Goal: Task Accomplishment & Management: Use online tool/utility

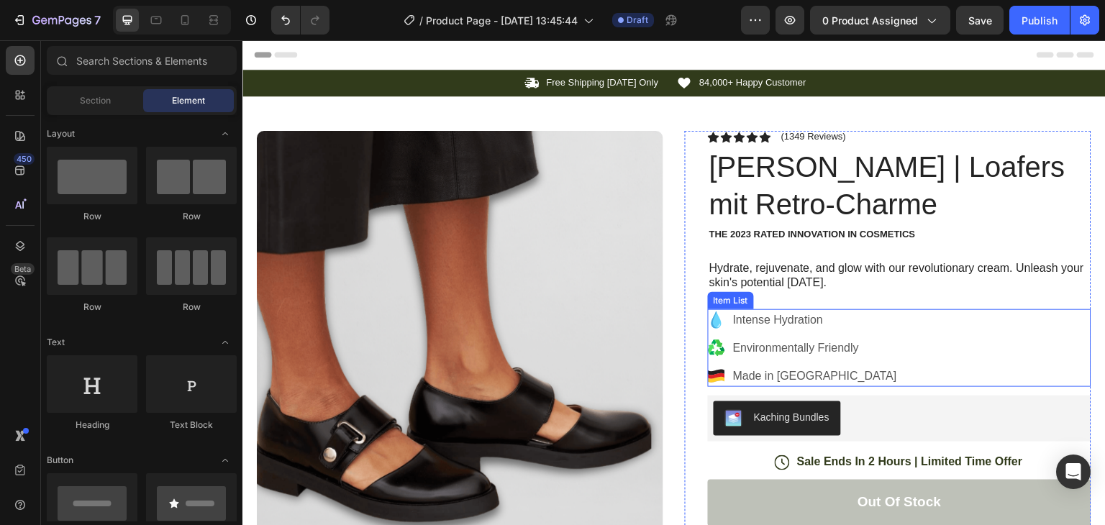
click at [712, 322] on icon at bounding box center [717, 320] width 10 height 17
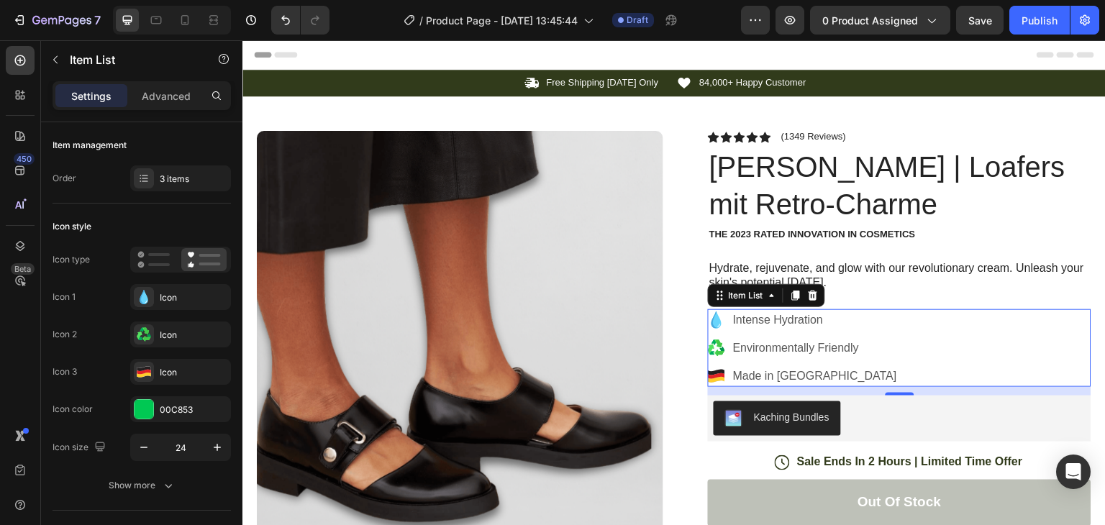
click at [810, 325] on p "Intense Hydration" at bounding box center [815, 320] width 164 height 17
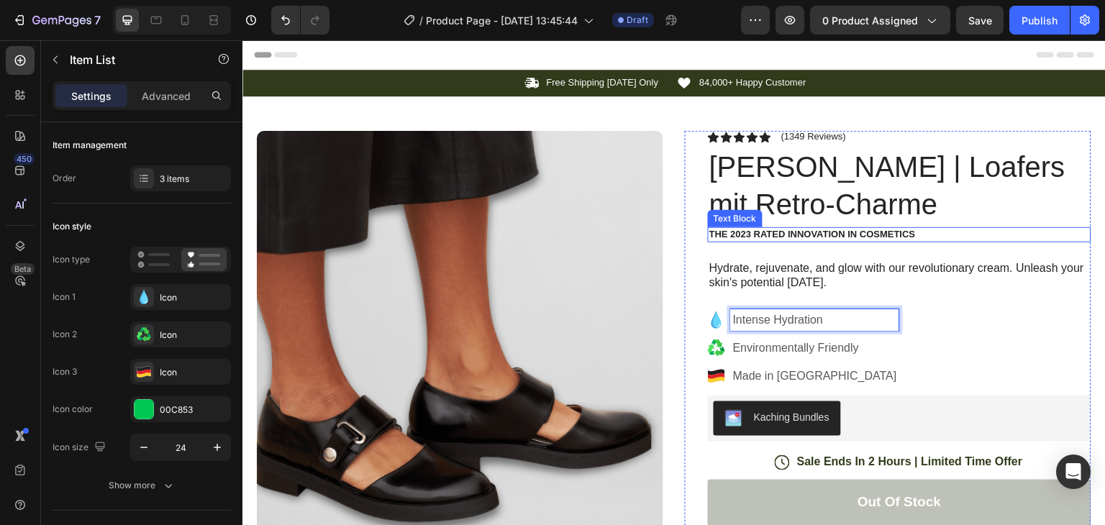
click at [969, 230] on p "The 2023 Rated Innovation in Cosmetics" at bounding box center [900, 235] width 381 height 12
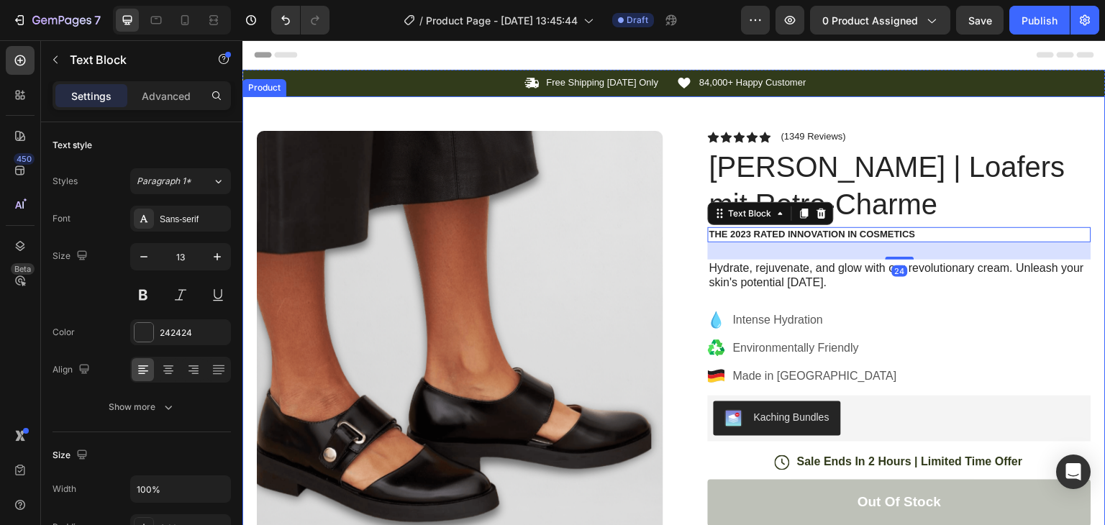
click at [1006, 115] on div "Product Images Image Icon Icon Icon Icon Icon Icon List “This skin cream is a g…" at bounding box center [675, 467] width 864 height 743
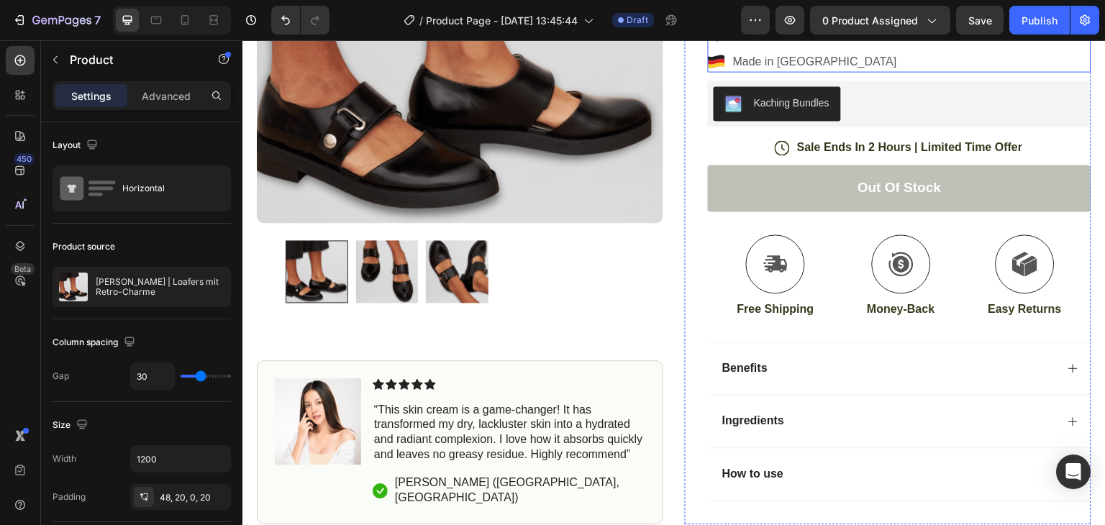
scroll to position [317, 0]
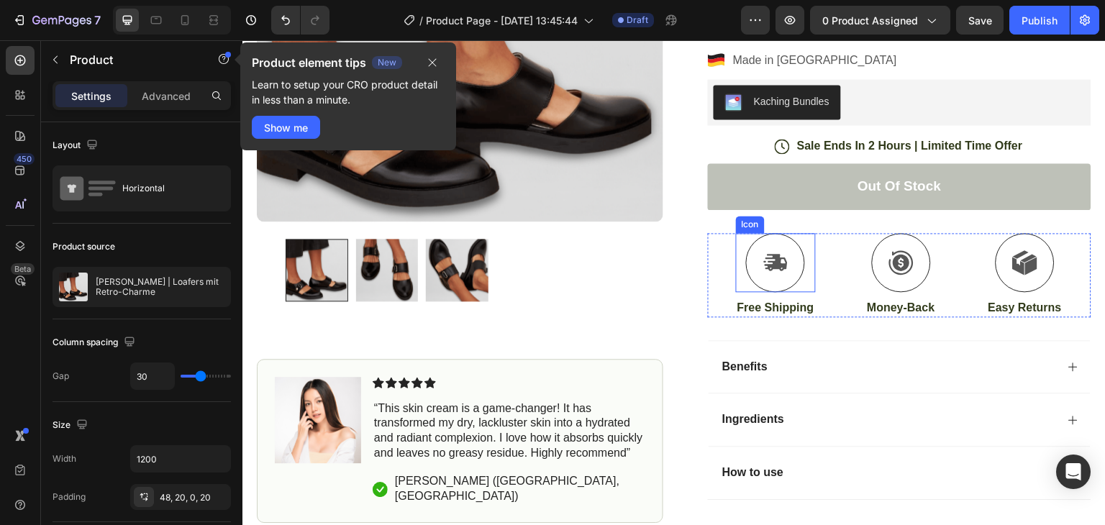
click at [764, 258] on icon at bounding box center [776, 263] width 25 height 26
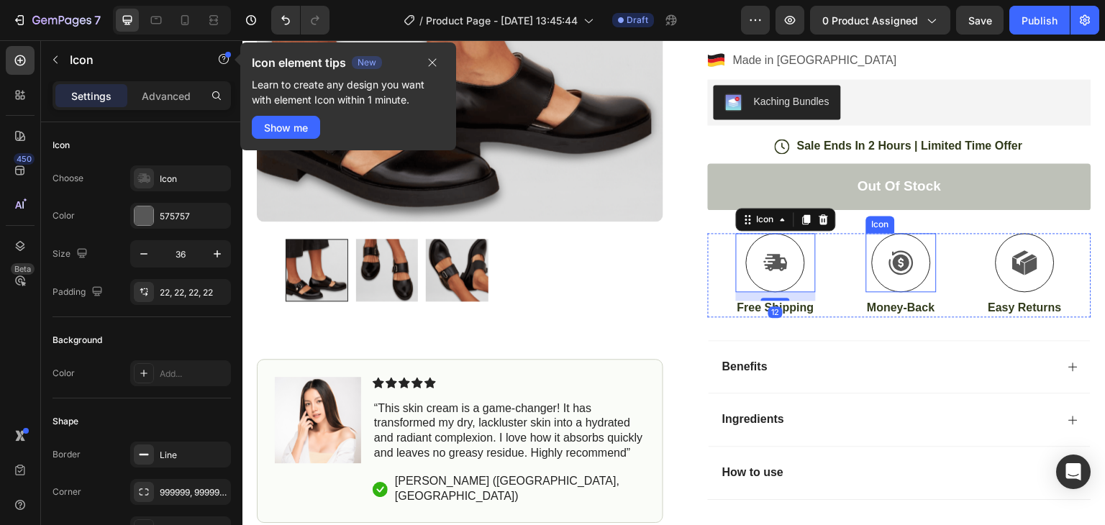
click at [902, 258] on icon at bounding box center [902, 263] width 26 height 26
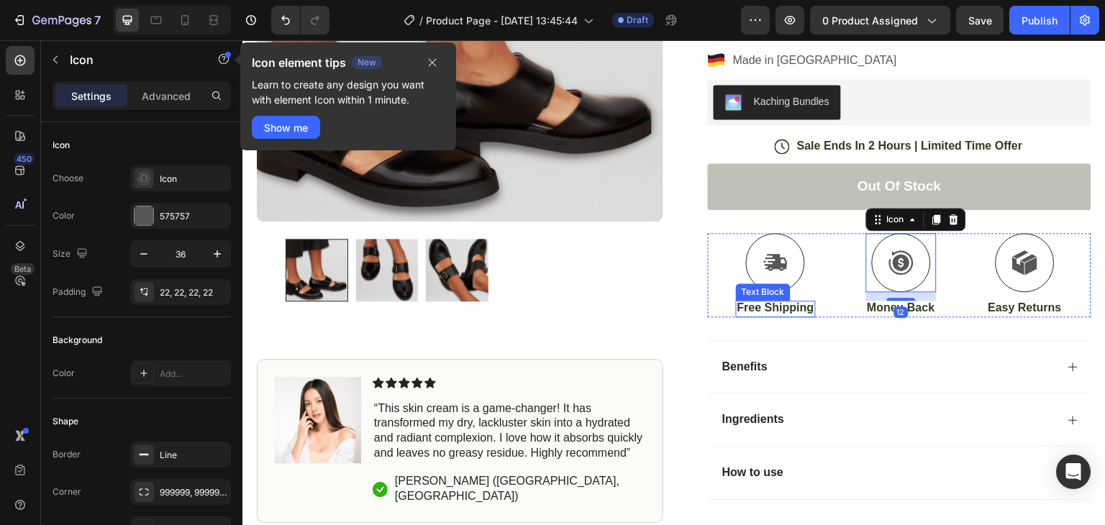
click at [760, 309] on p "Free Shipping" at bounding box center [776, 308] width 77 height 15
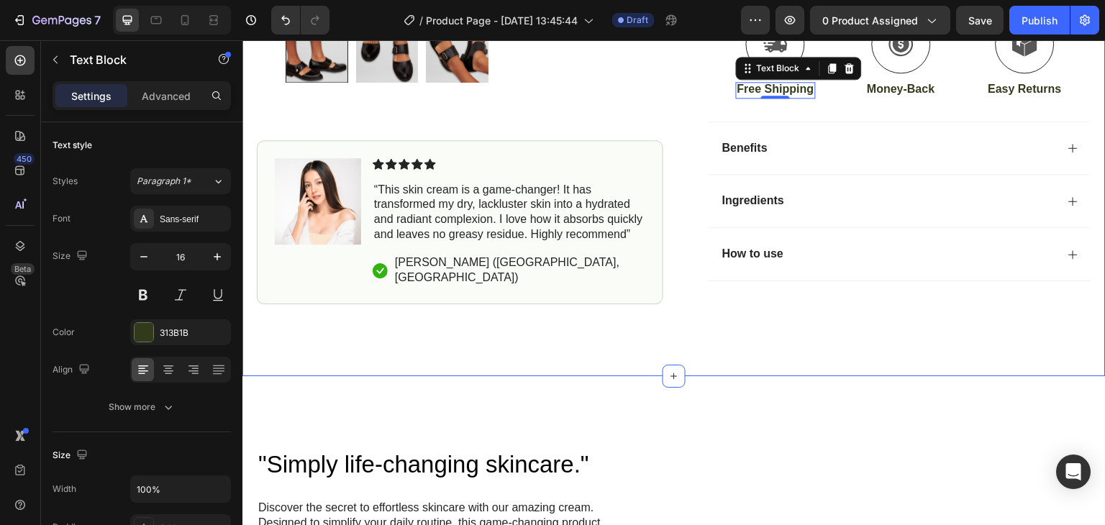
scroll to position [537, 0]
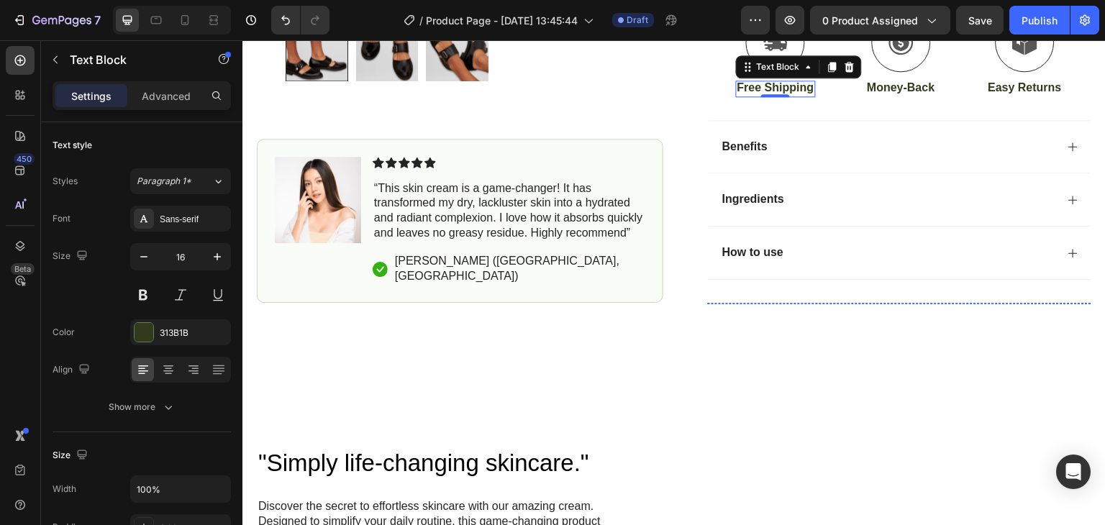
click at [765, 303] on img at bounding box center [752, 303] width 89 height 0
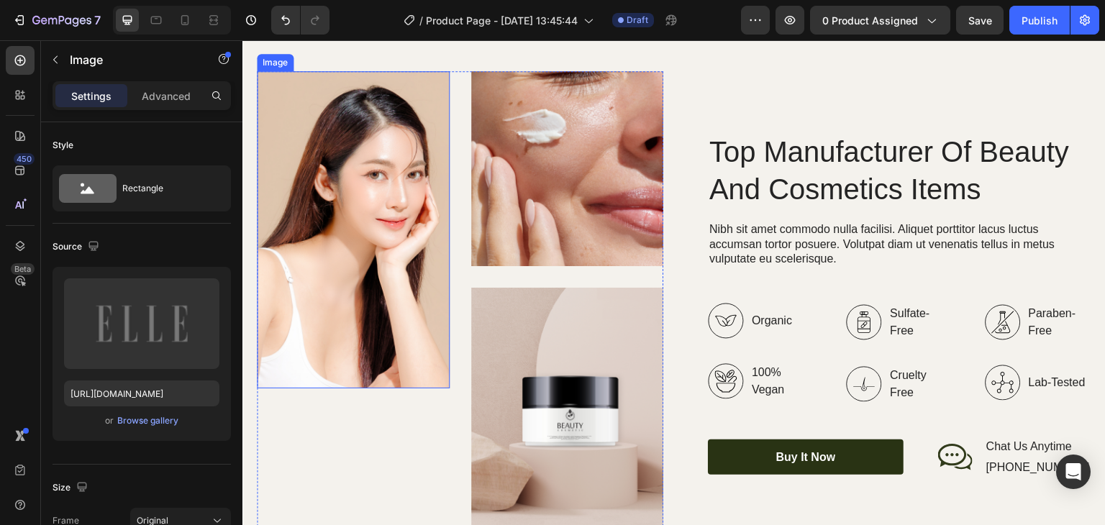
scroll to position [1819, 0]
click at [376, 440] on div "Image" at bounding box center [353, 304] width 193 height 466
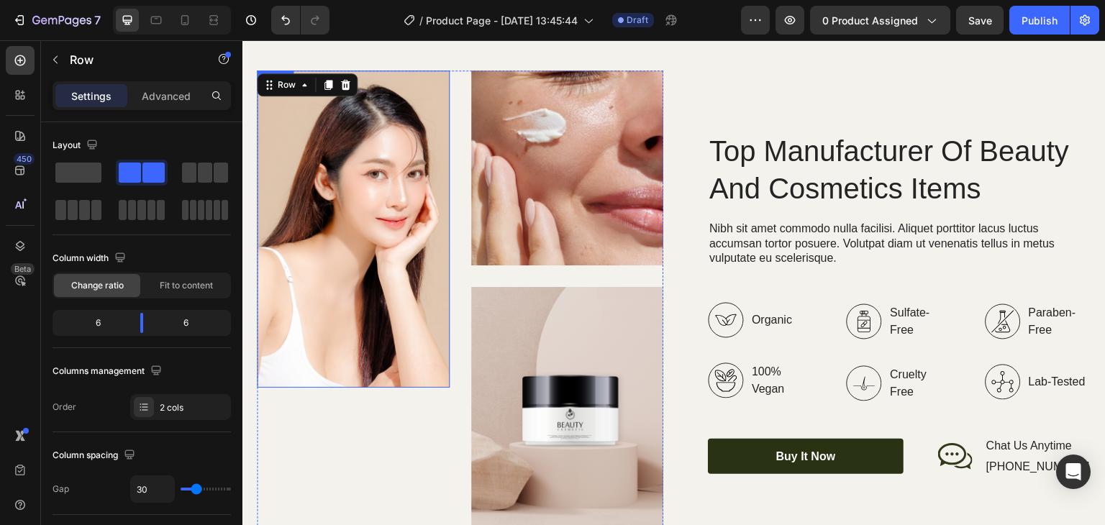
click at [402, 291] on img at bounding box center [353, 229] width 193 height 317
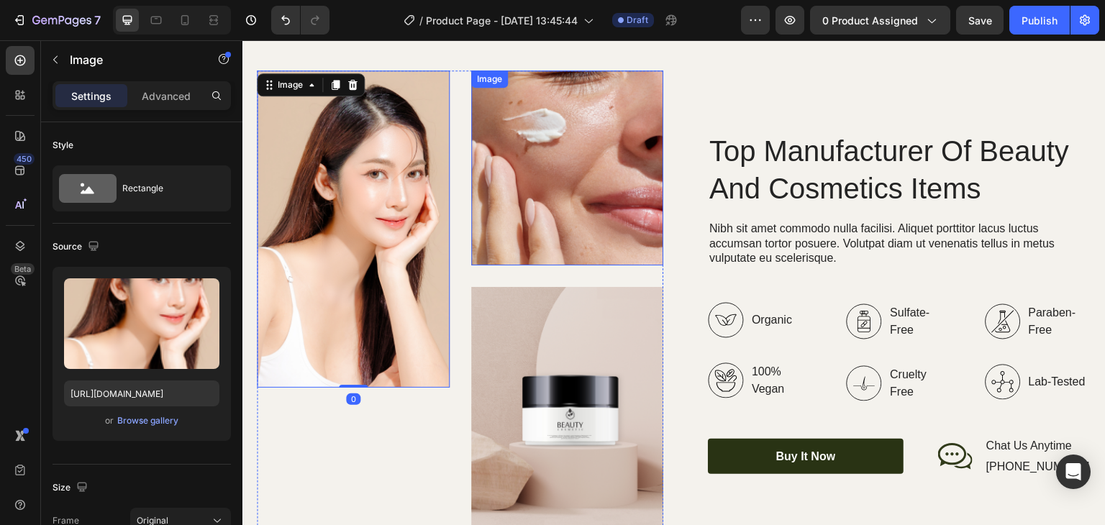
click at [569, 191] on img at bounding box center [567, 168] width 193 height 195
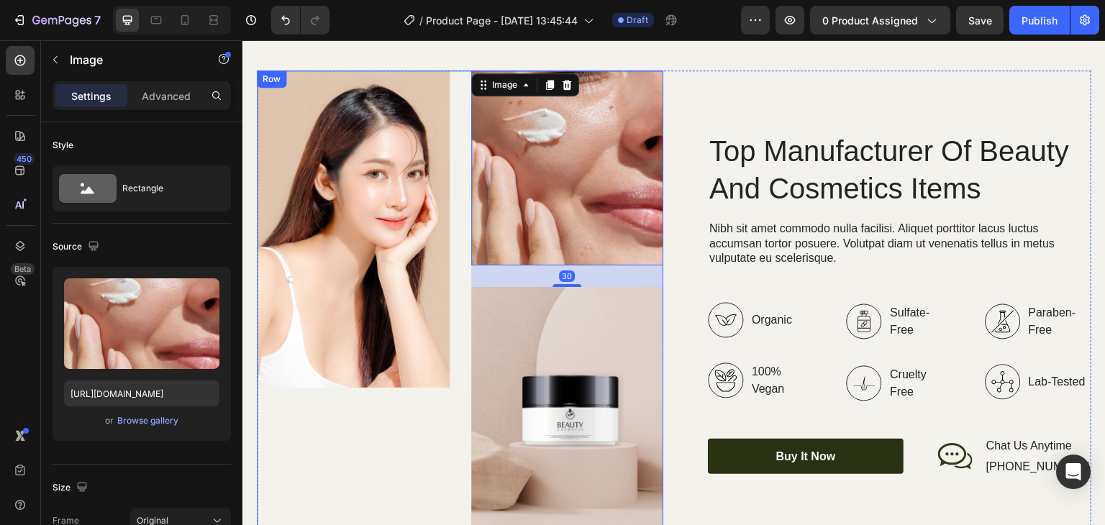
click at [409, 432] on div "Image" at bounding box center [353, 304] width 193 height 466
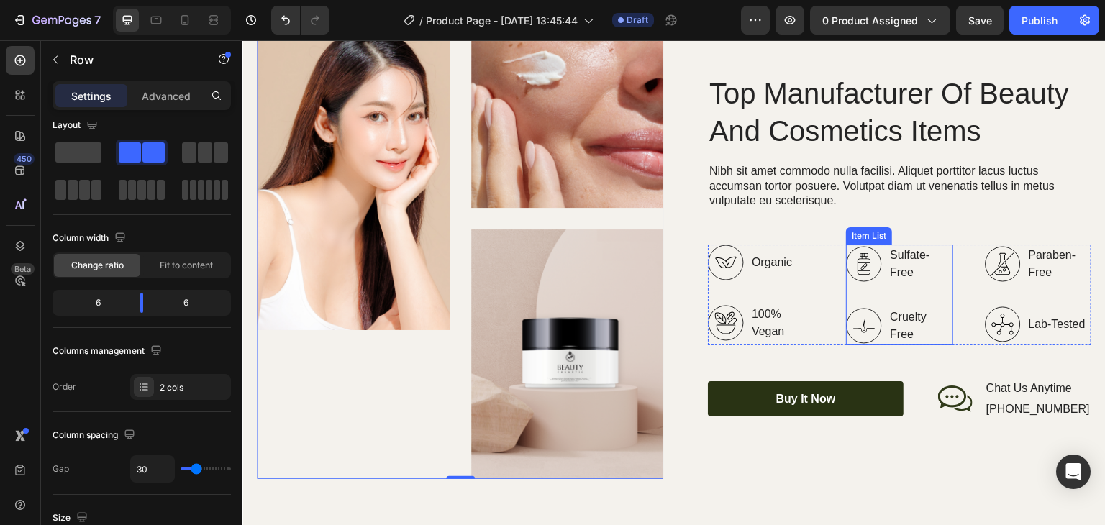
scroll to position [1857, 0]
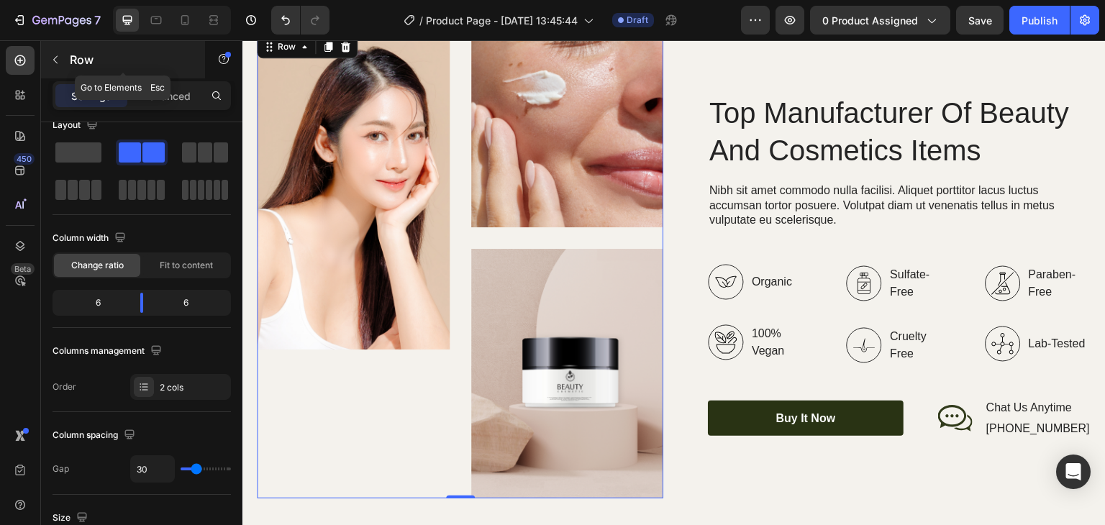
click at [56, 66] on button "button" at bounding box center [55, 59] width 23 height 23
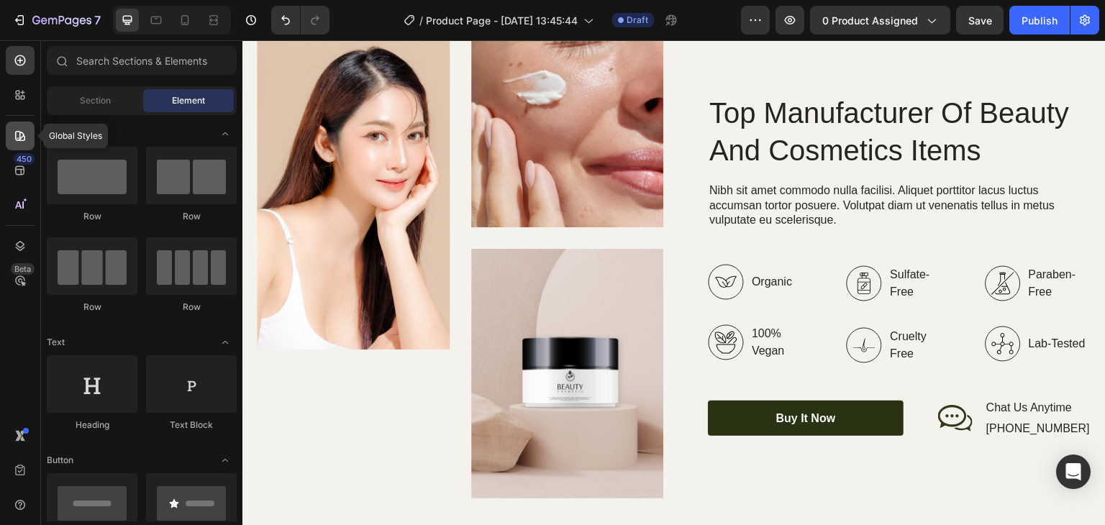
click at [14, 134] on icon at bounding box center [20, 136] width 14 height 14
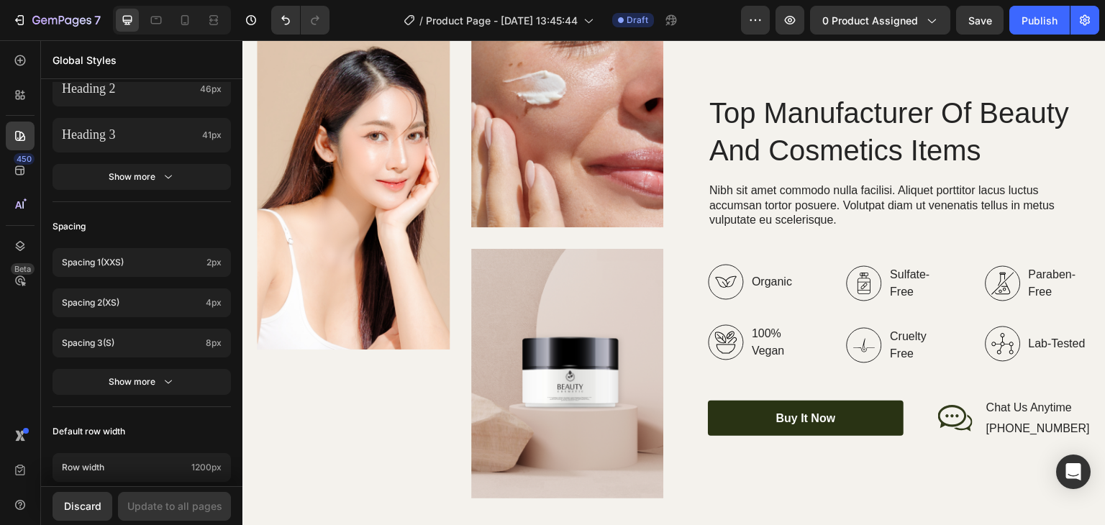
scroll to position [648, 0]
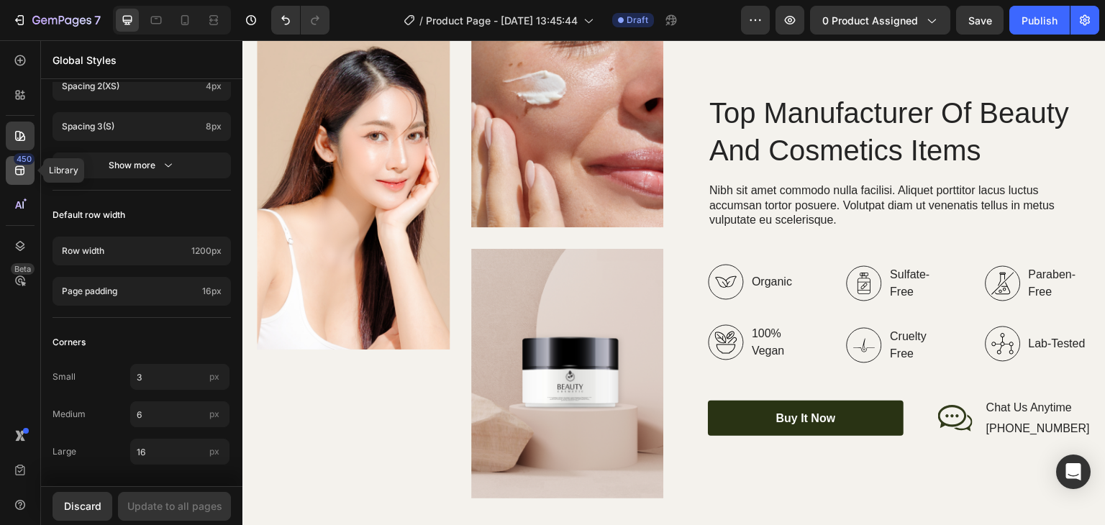
click at [20, 171] on icon at bounding box center [20, 170] width 14 height 14
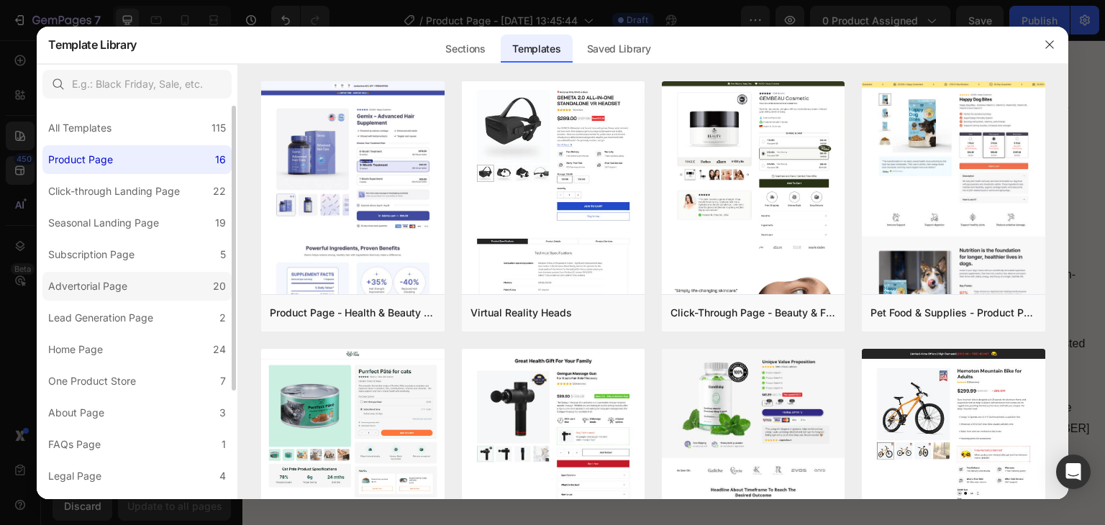
scroll to position [3, 0]
click at [111, 289] on div "Advertorial Page" at bounding box center [87, 285] width 79 height 17
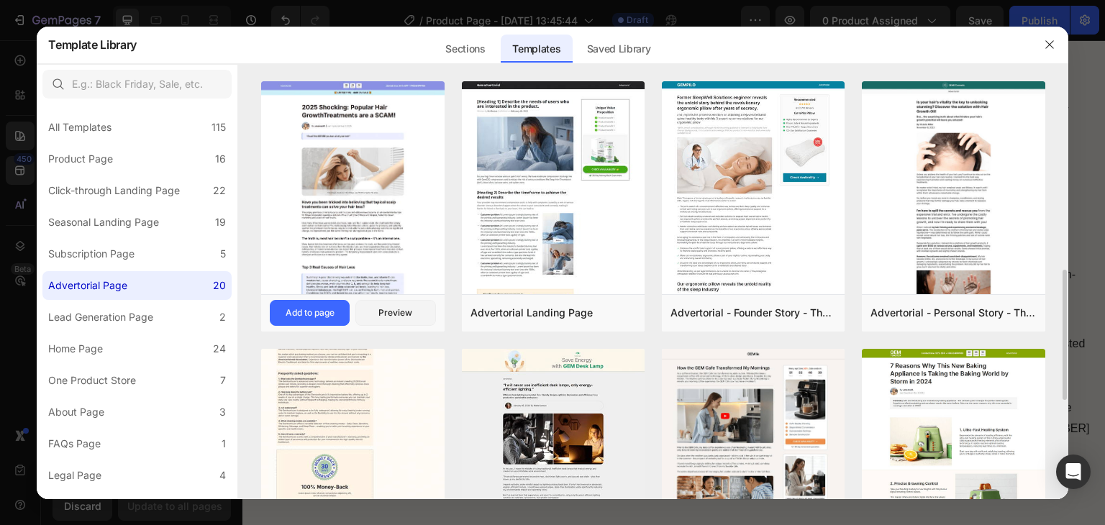
scroll to position [144, 0]
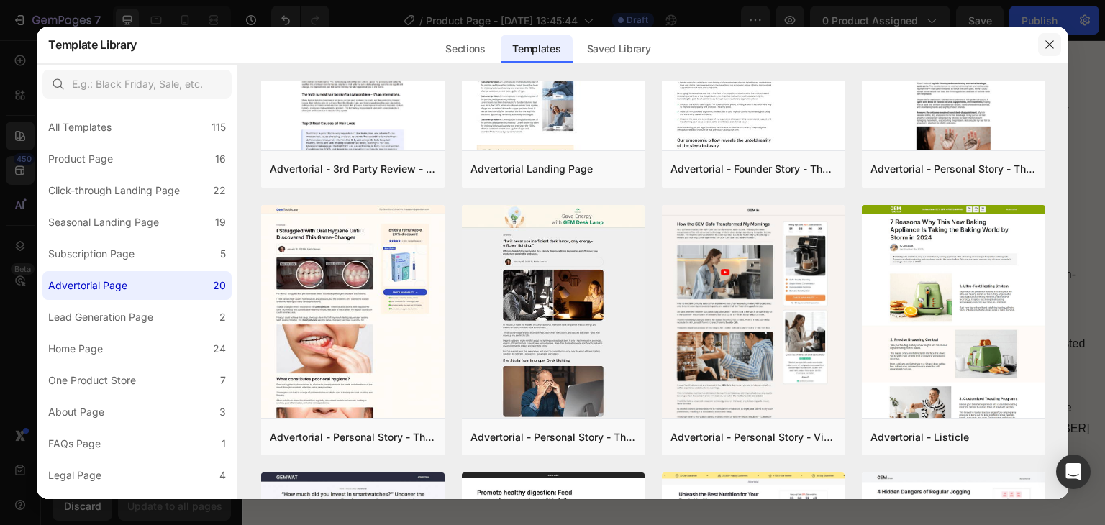
click at [1051, 41] on icon "button" at bounding box center [1050, 45] width 12 height 12
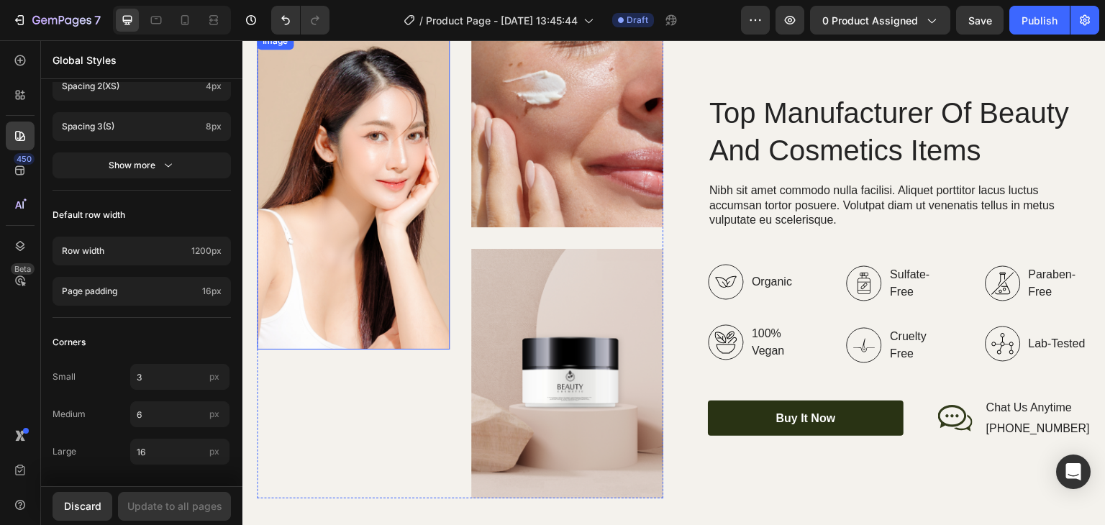
click at [368, 343] on img at bounding box center [353, 190] width 193 height 317
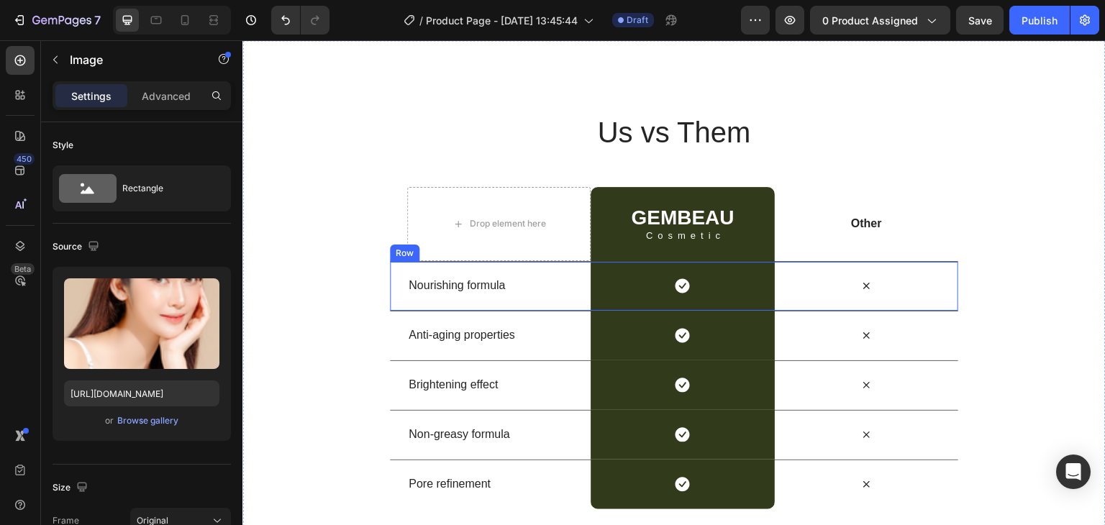
scroll to position [2962, 0]
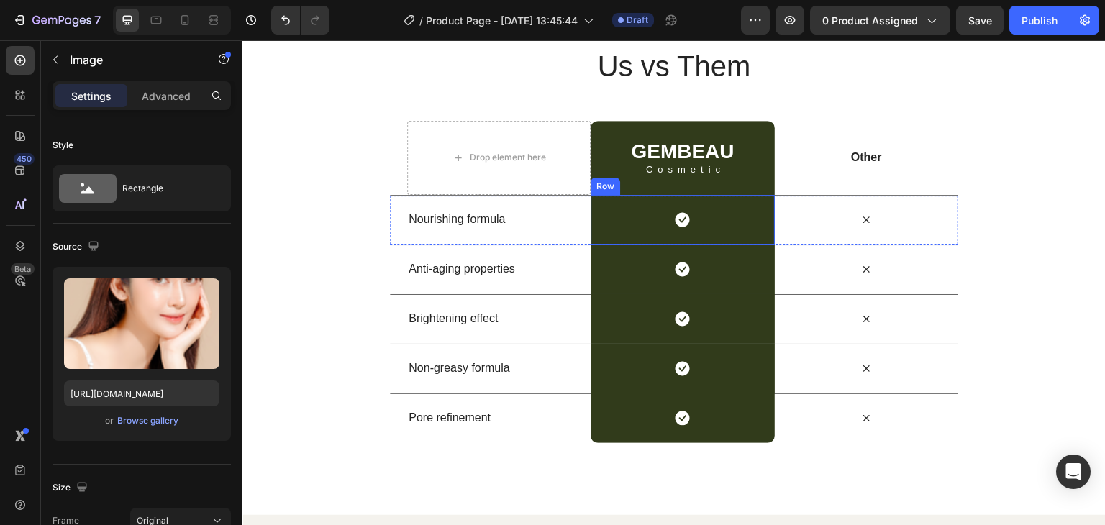
click at [707, 211] on div "Icon Row" at bounding box center [683, 220] width 184 height 50
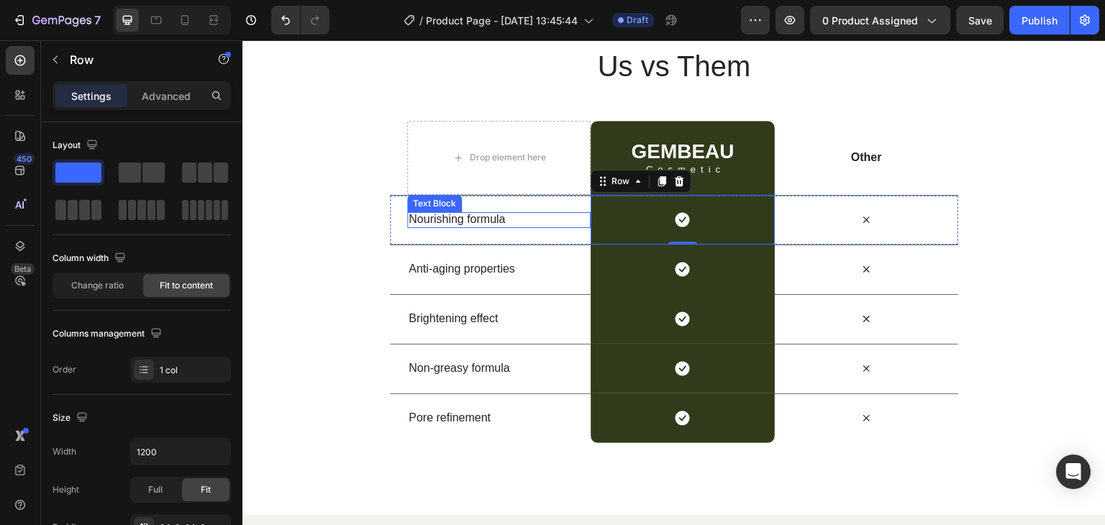
click at [453, 221] on p "Nourishing formula" at bounding box center [499, 219] width 181 height 15
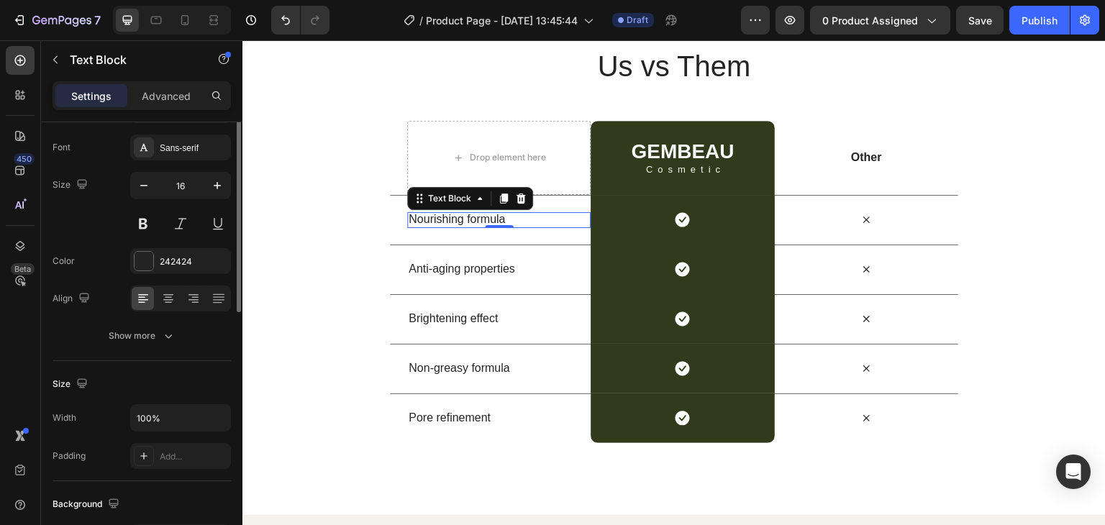
scroll to position [0, 0]
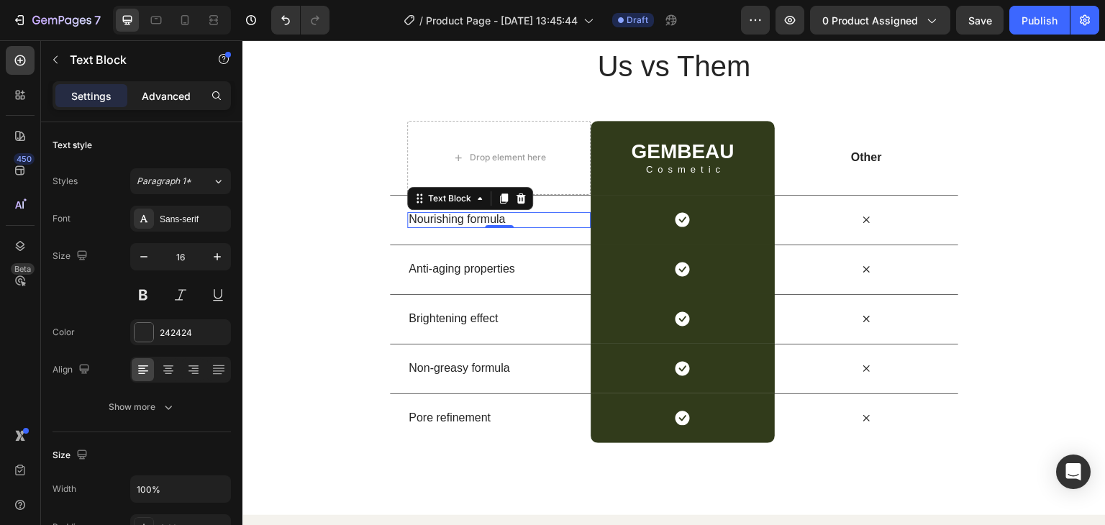
click at [153, 96] on p "Advanced" at bounding box center [166, 96] width 49 height 15
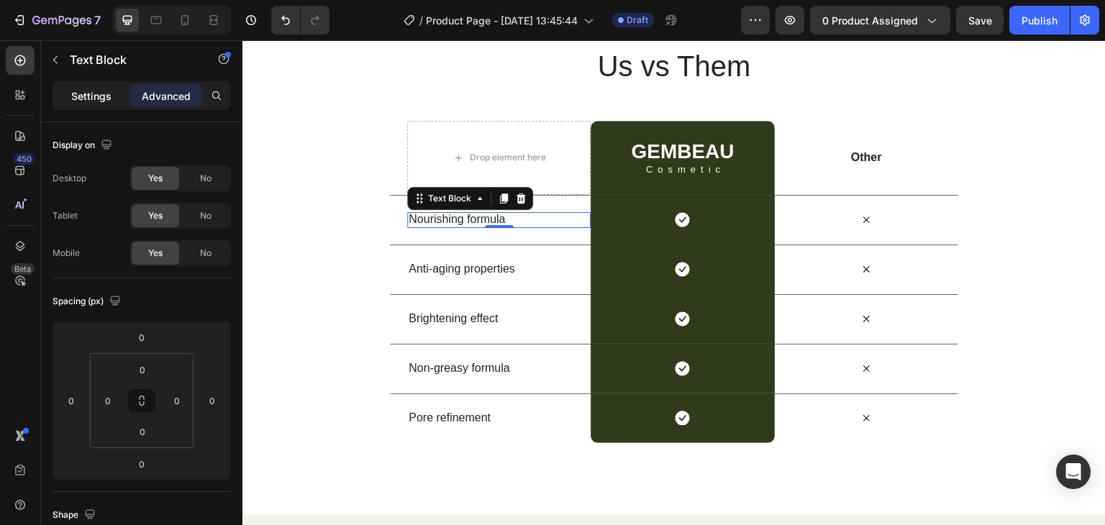
click at [81, 92] on p "Settings" at bounding box center [91, 96] width 40 height 15
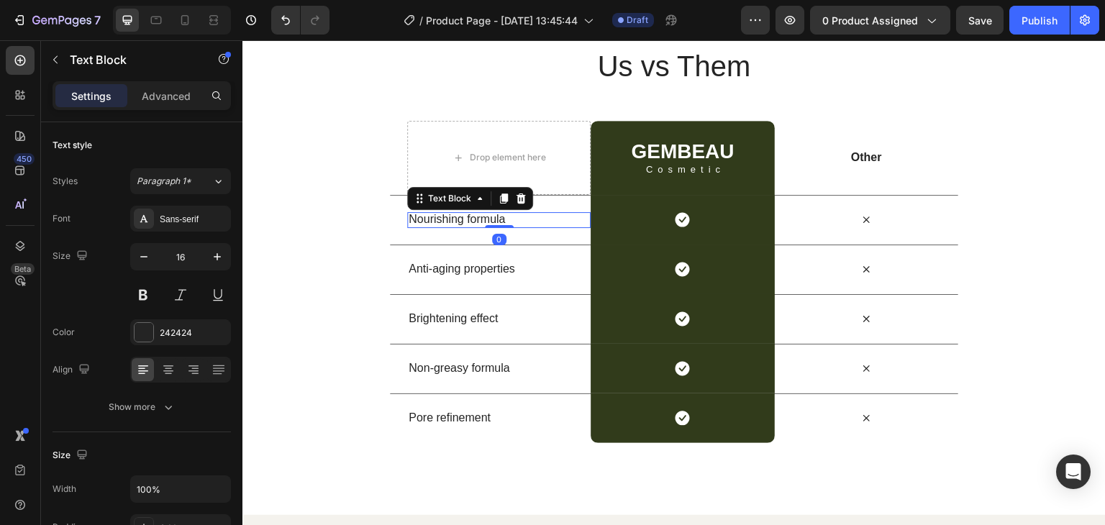
click at [463, 224] on p "Nourishing formula" at bounding box center [499, 219] width 181 height 15
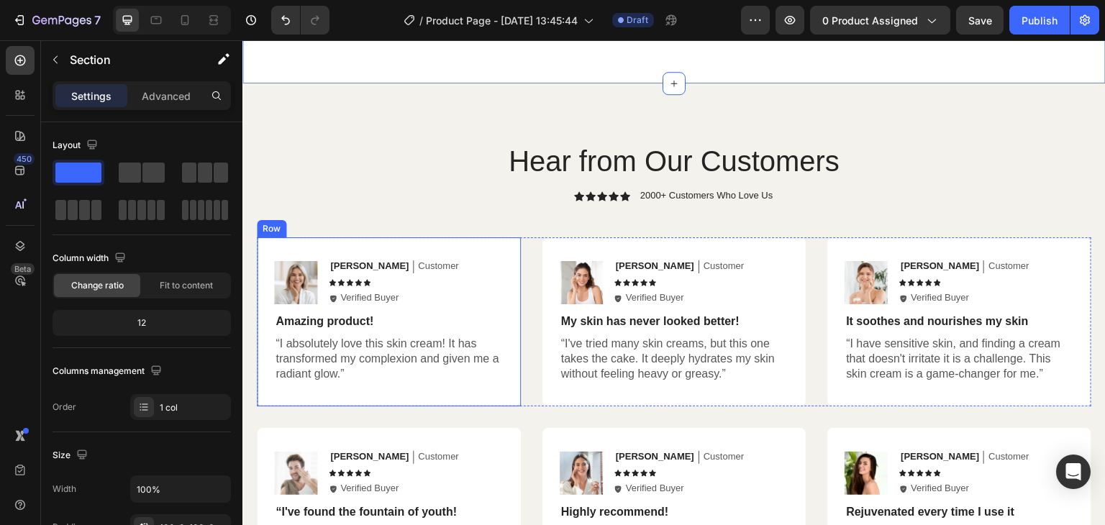
scroll to position [2962, 0]
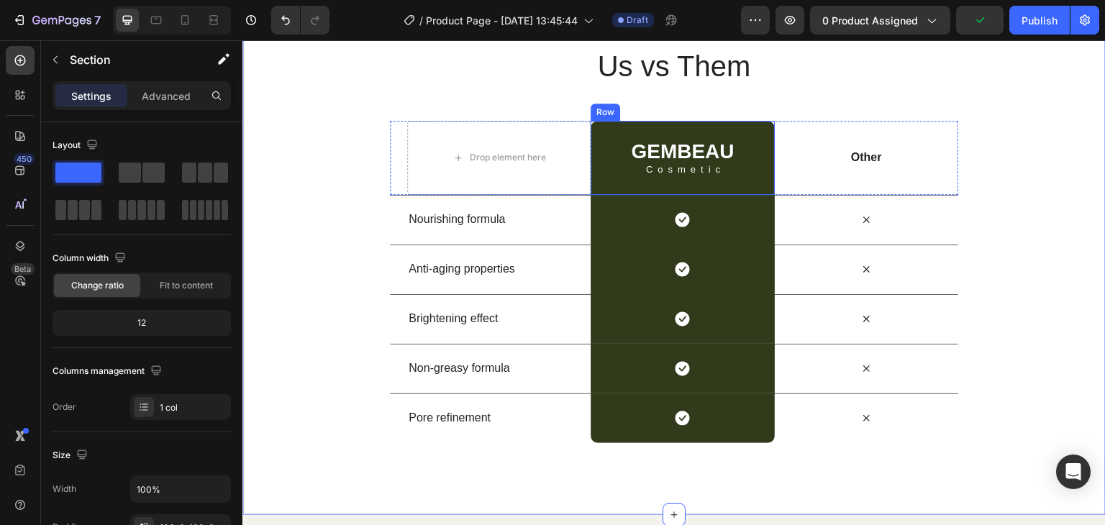
click at [727, 128] on div "GEMBEAU Heading Cosmetic Text Block Row" at bounding box center [683, 158] width 184 height 74
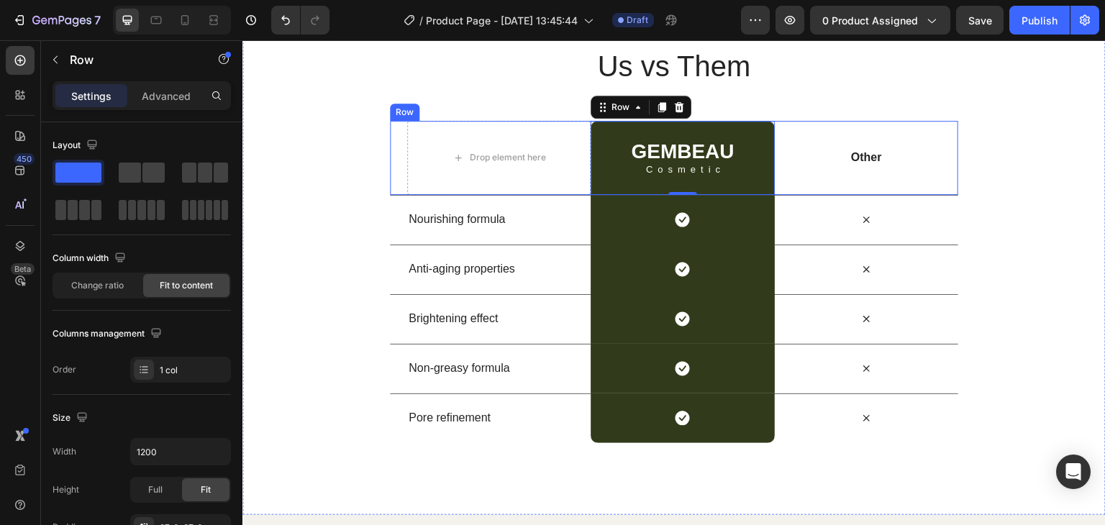
click at [866, 139] on div "Other Text Block" at bounding box center [867, 158] width 184 height 74
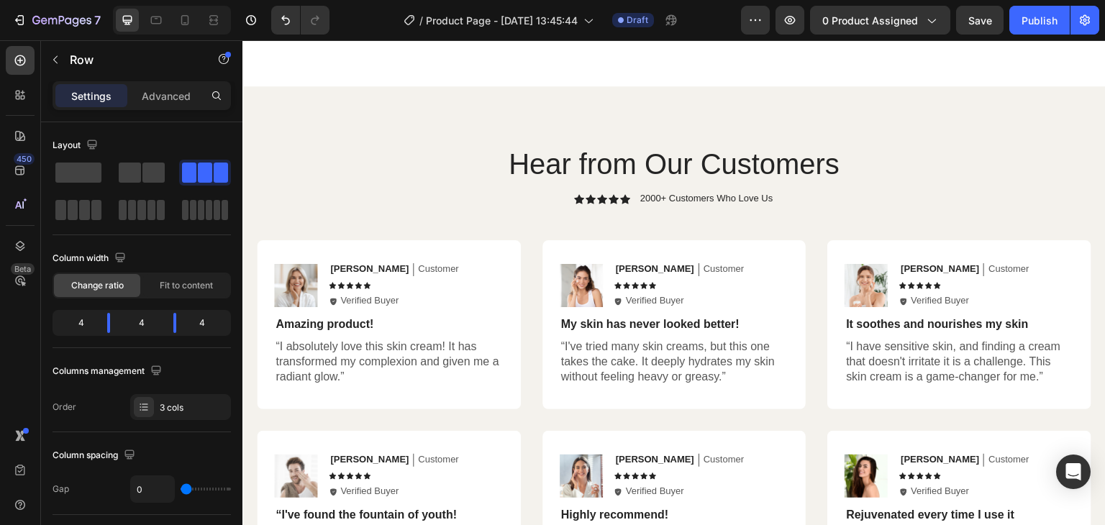
scroll to position [3538, 0]
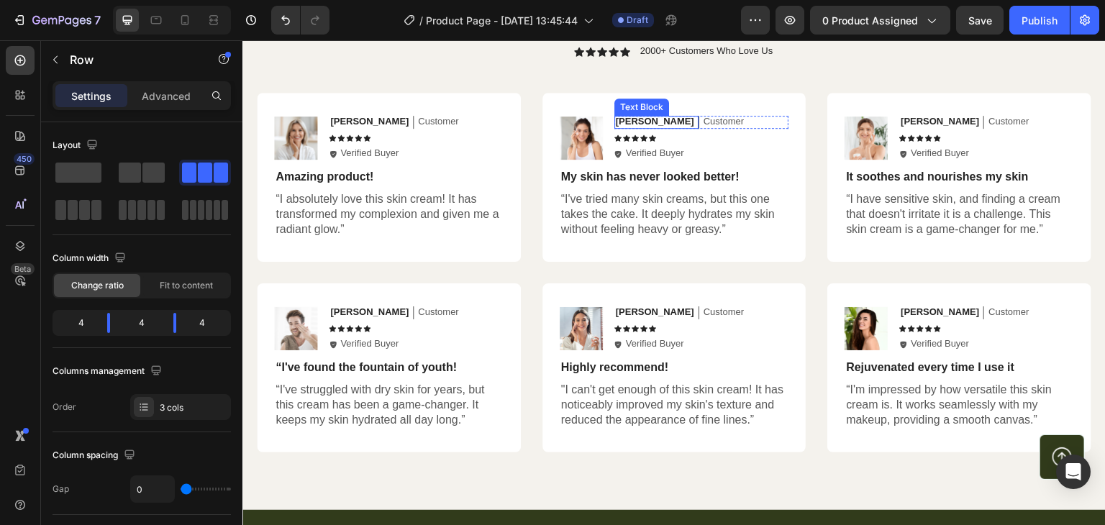
click at [631, 121] on p "[PERSON_NAME]" at bounding box center [655, 122] width 78 height 12
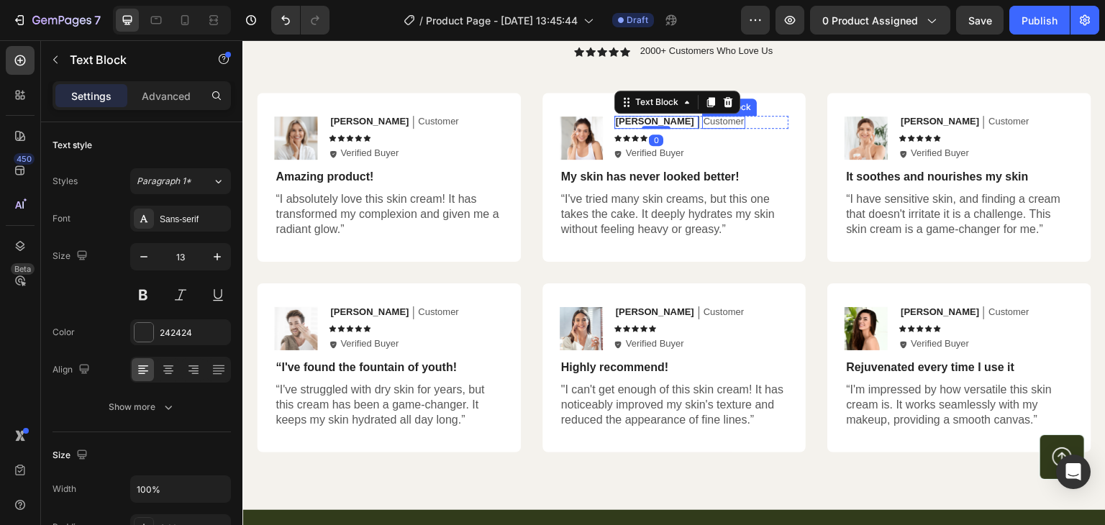
click at [704, 119] on p "Customer" at bounding box center [724, 122] width 40 height 12
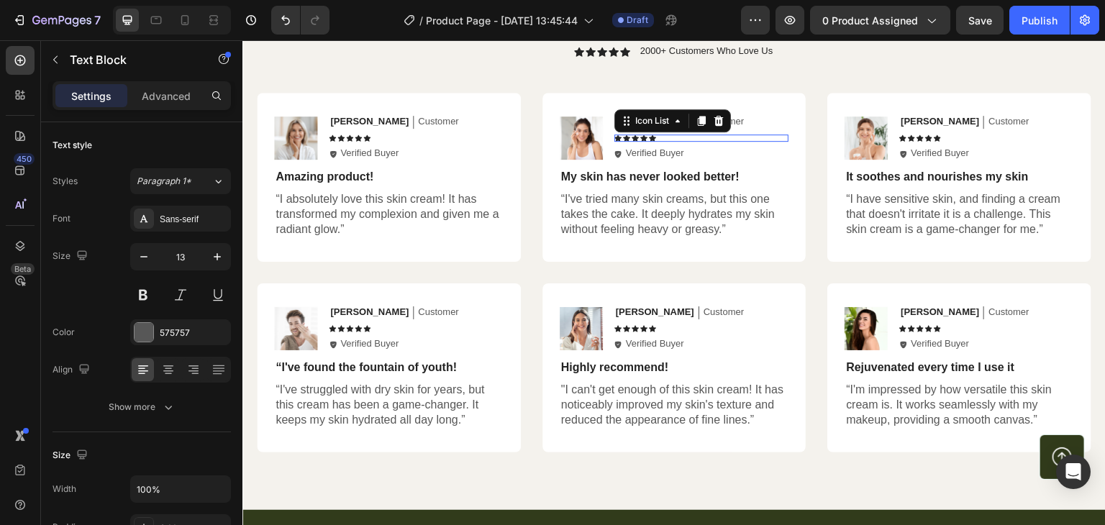
click at [626, 137] on div "Icon Icon Icon Icon Icon" at bounding box center [702, 138] width 175 height 7
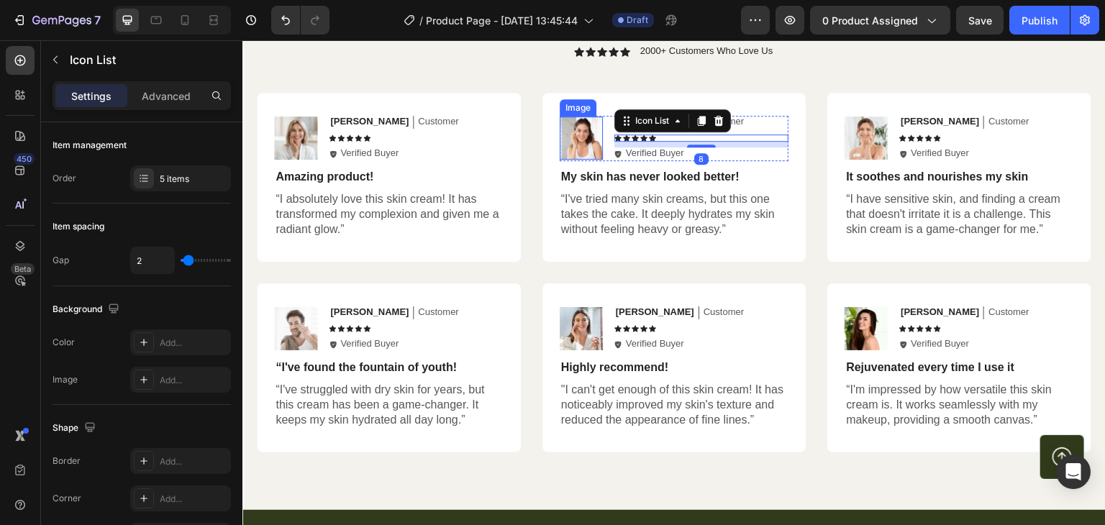
click at [573, 139] on img at bounding box center [581, 138] width 43 height 43
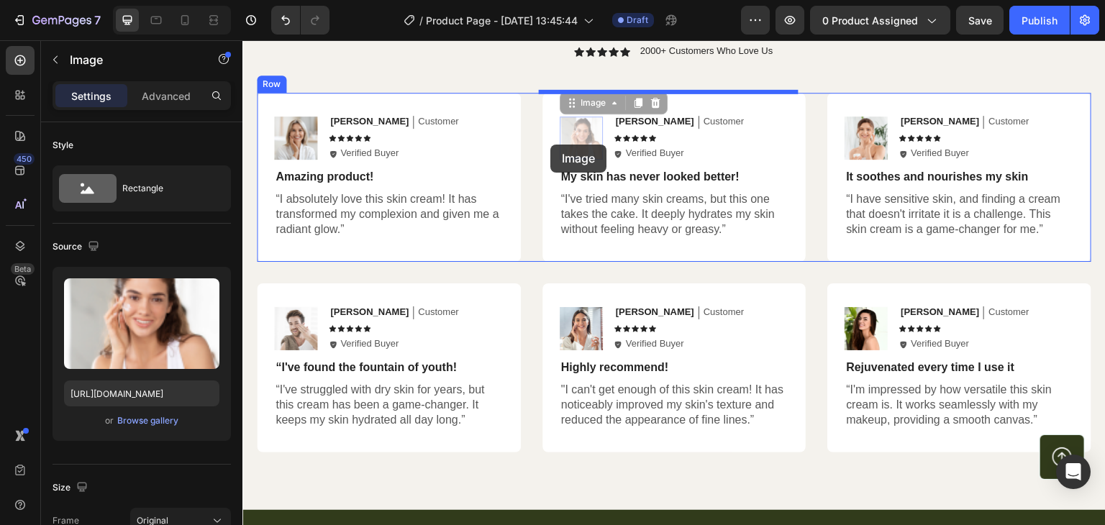
drag, startPoint x: 577, startPoint y: 142, endPoint x: 551, endPoint y: 145, distance: 26.8
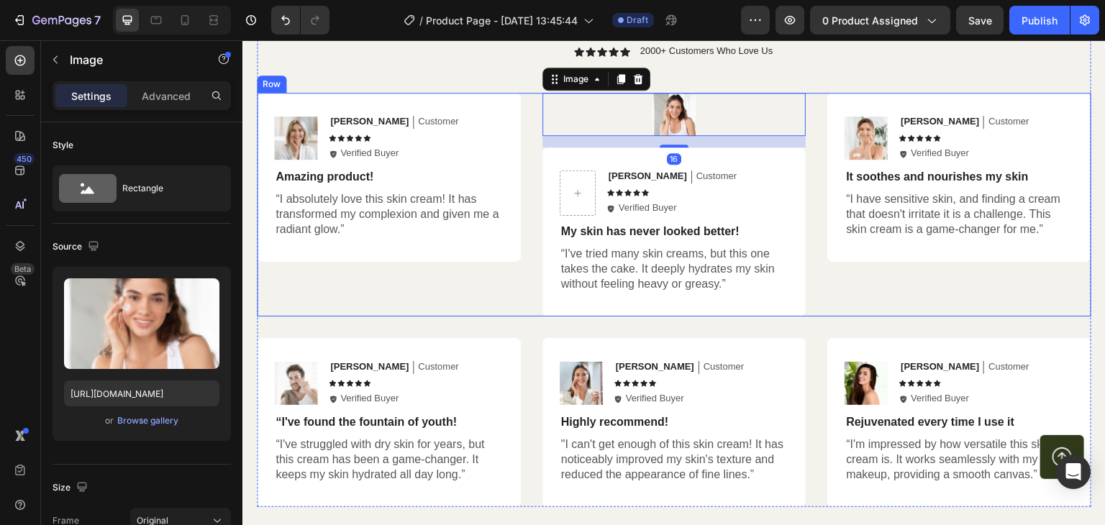
click at [527, 186] on div "Image [PERSON_NAME] Text Block Customer Text Block Row Icon Icon Icon Icon Icon…" at bounding box center [674, 205] width 835 height 224
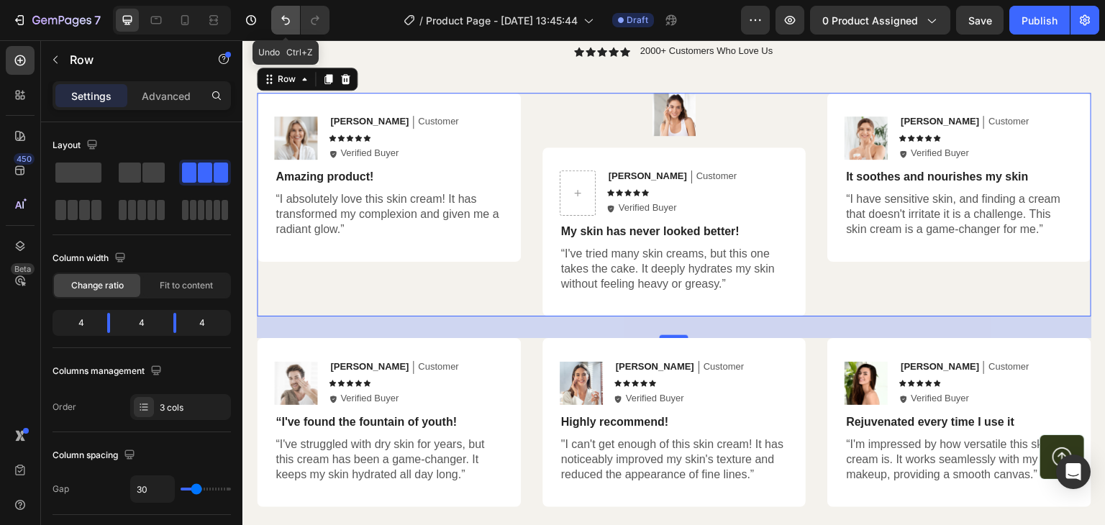
click at [284, 17] on icon "Undo/Redo" at bounding box center [286, 20] width 14 height 14
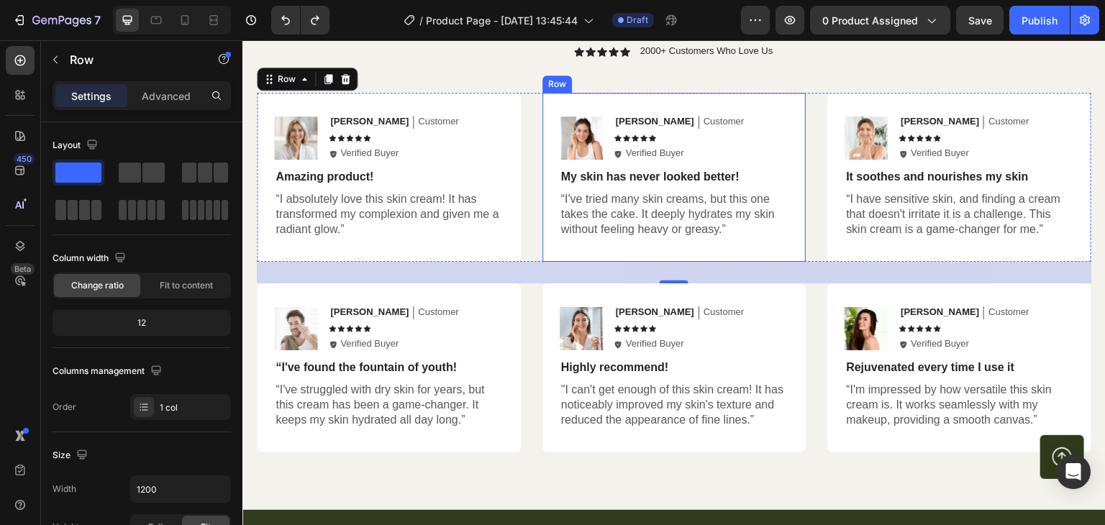
click at [565, 99] on div "Image [PERSON_NAME] Text Block Customer Text Block Row Icon Icon Icon Icon Icon…" at bounding box center [675, 177] width 264 height 169
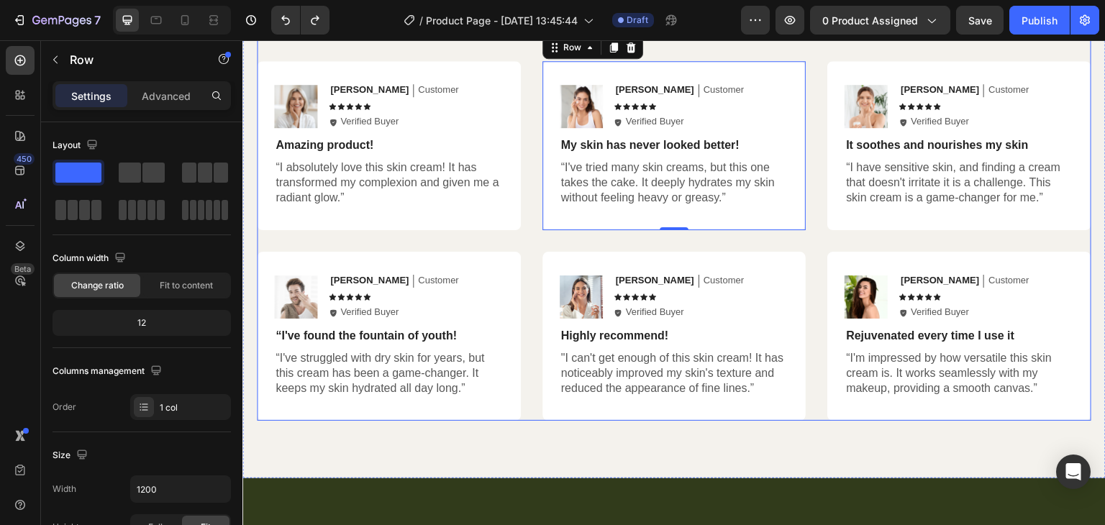
scroll to position [3495, 0]
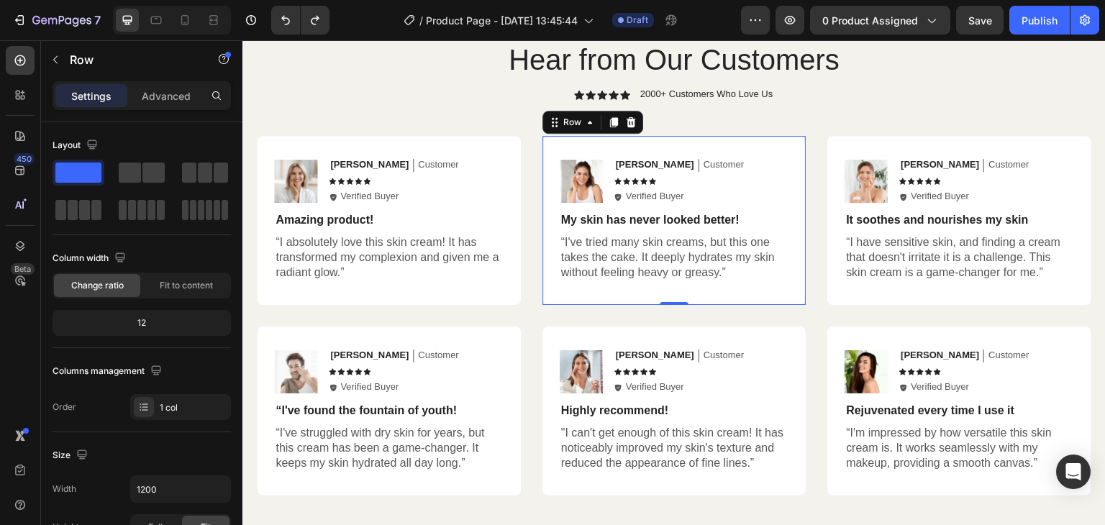
click at [548, 145] on div "Image [PERSON_NAME] Text Block Customer Text Block Row Icon Icon Icon Icon Icon…" at bounding box center [675, 220] width 264 height 169
click at [589, 125] on icon at bounding box center [590, 123] width 12 height 12
click at [769, 153] on div "Image [PERSON_NAME] Text Block Customer Text Block Row Icon Icon Icon Icon Icon…" at bounding box center [675, 220] width 264 height 169
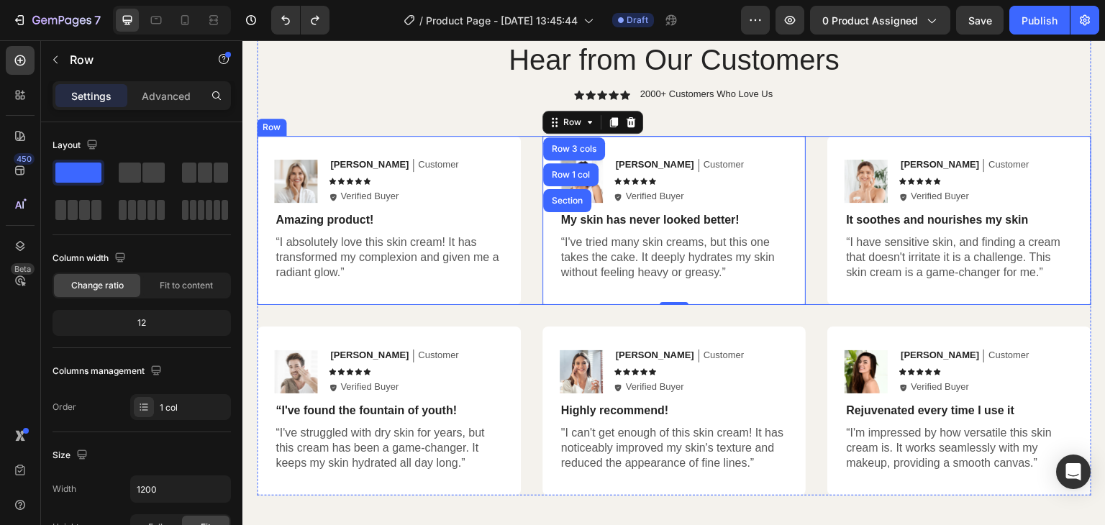
click at [518, 243] on div "Image [PERSON_NAME] Text Block Customer Text Block Row Icon Icon Icon Icon Icon…" at bounding box center [674, 220] width 835 height 169
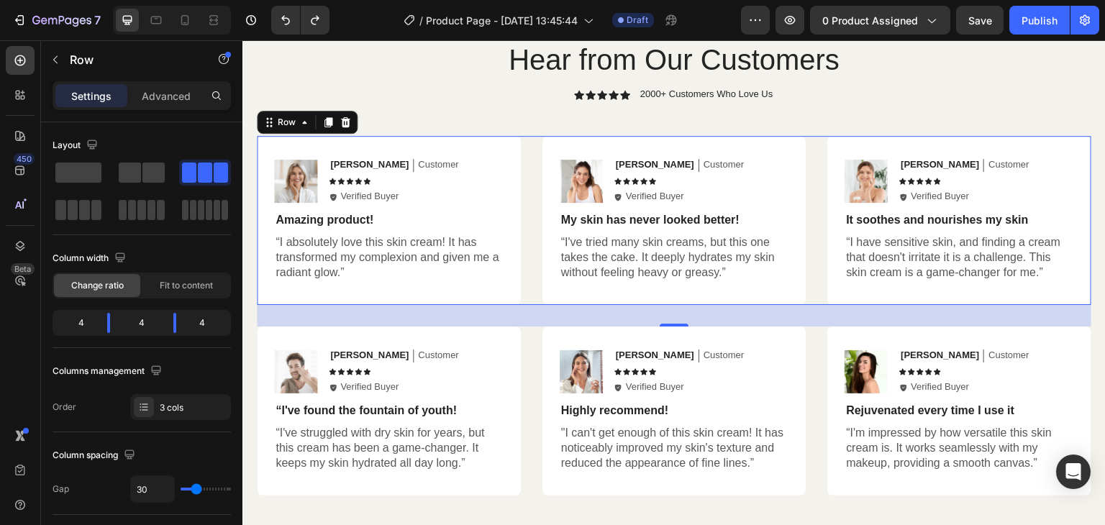
click at [524, 174] on div "Image [PERSON_NAME] Text Block Customer Text Block Row Icon Icon Icon Icon Icon…" at bounding box center [674, 220] width 835 height 169
click at [560, 147] on div "Image [PERSON_NAME] Text Block Customer Text Block Row Icon Icon Icon Icon Icon…" at bounding box center [675, 220] width 264 height 169
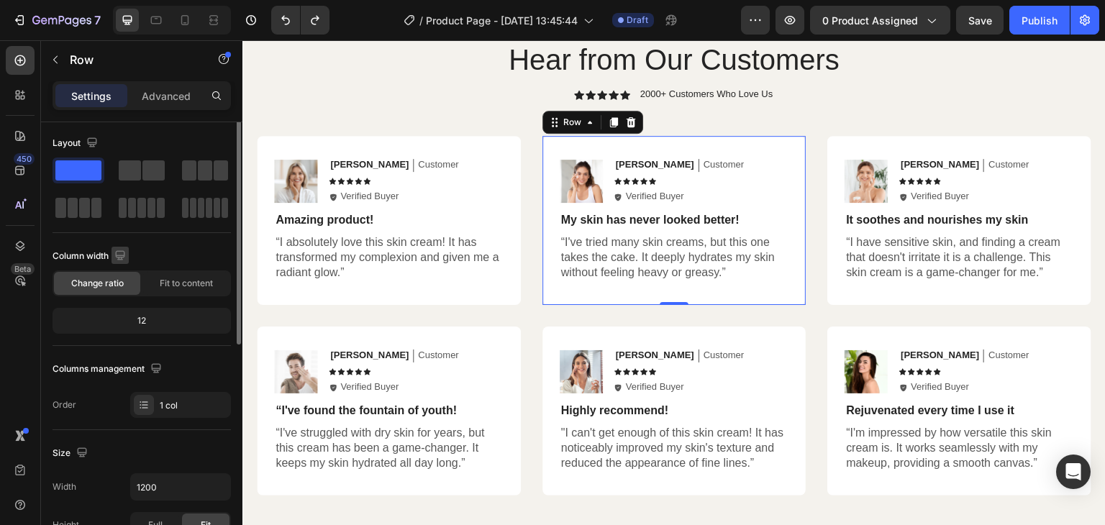
scroll to position [0, 0]
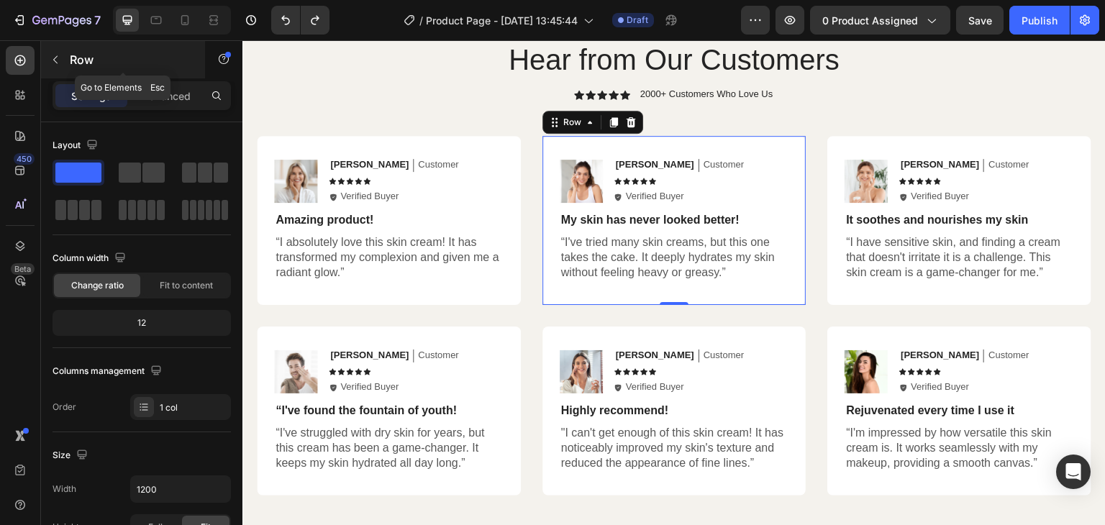
click at [52, 51] on button "button" at bounding box center [55, 59] width 23 height 23
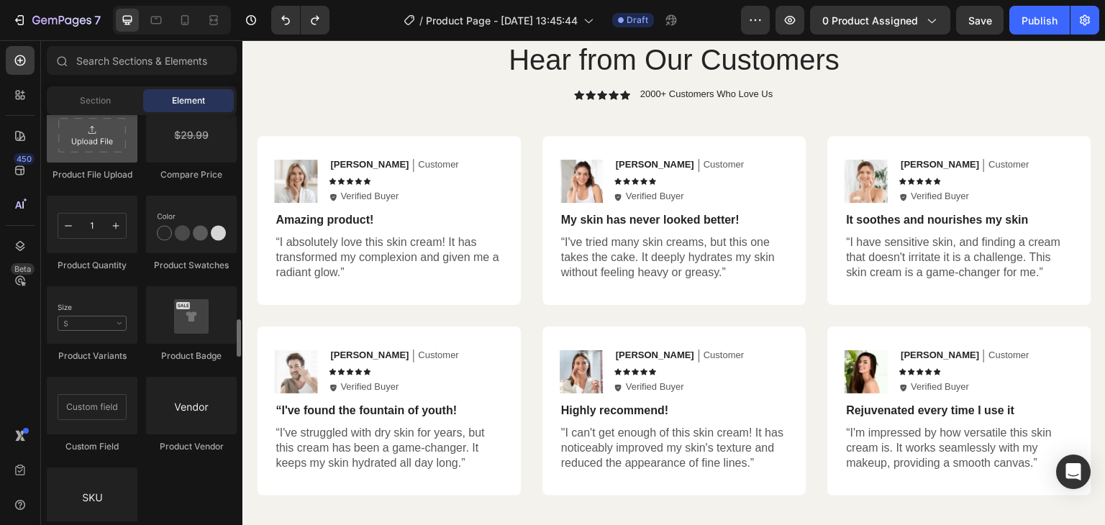
scroll to position [2486, 0]
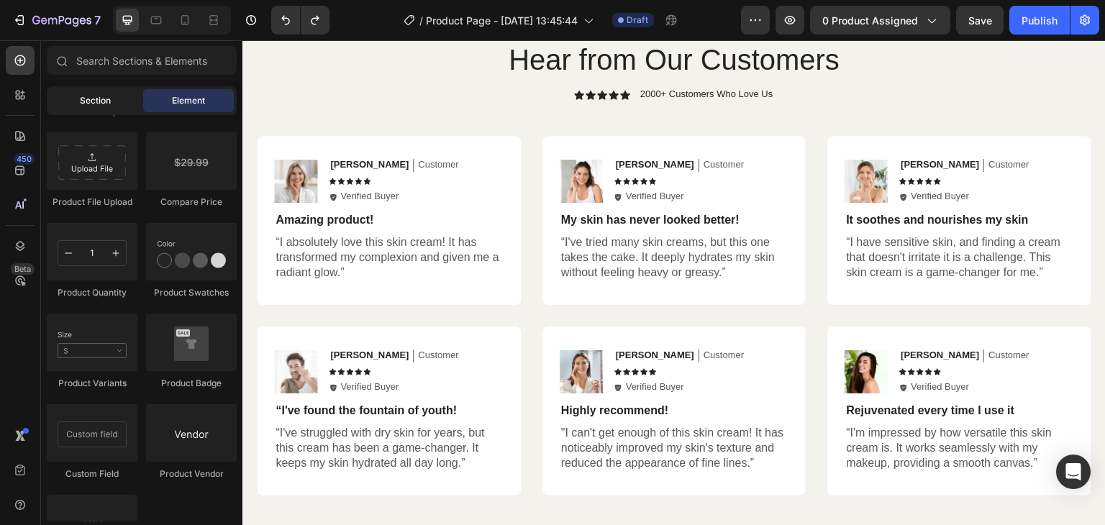
click at [91, 101] on span "Section" at bounding box center [95, 100] width 31 height 13
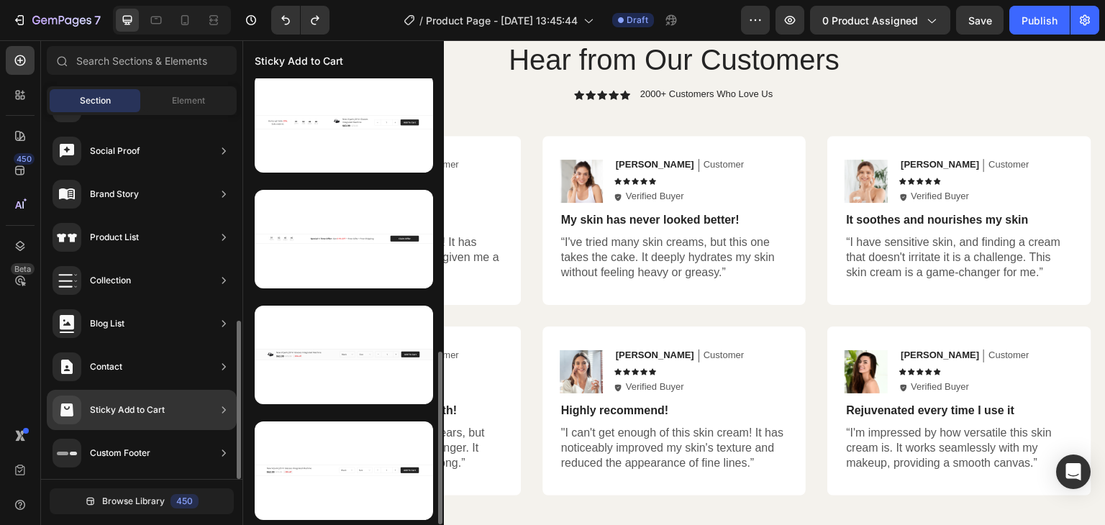
scroll to position [704, 0]
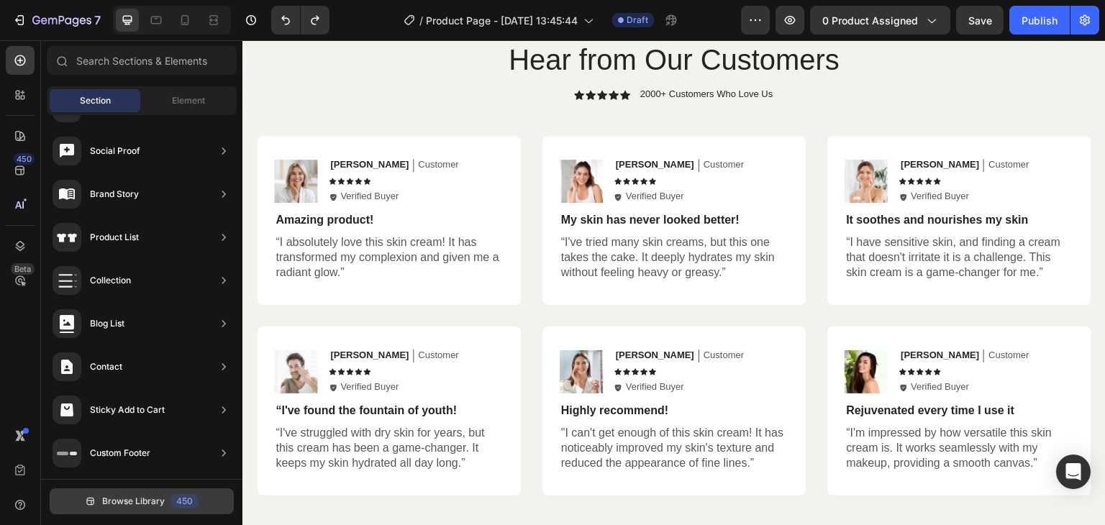
click at [124, 507] on button "Browse Library 450" at bounding box center [142, 502] width 184 height 26
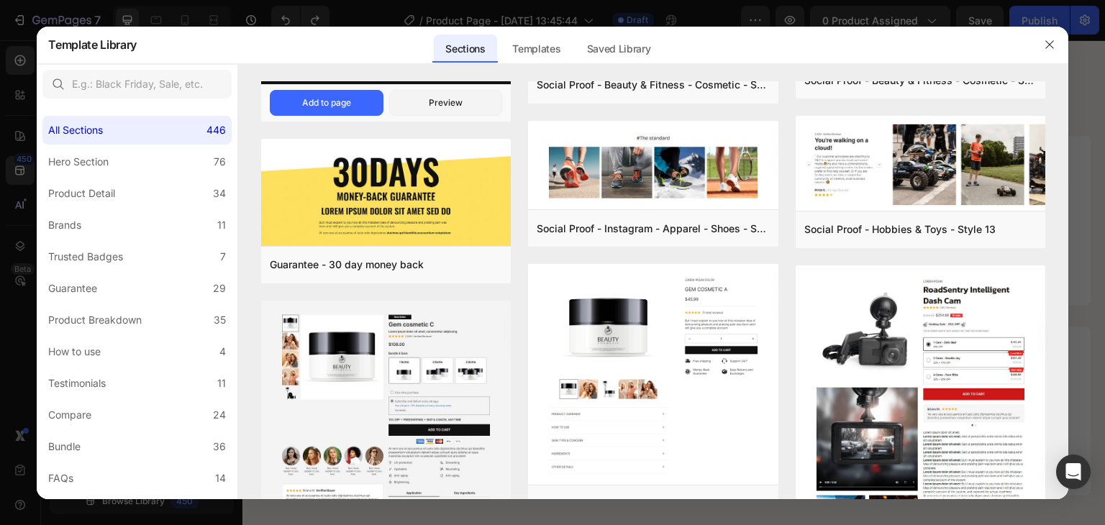
scroll to position [0, 0]
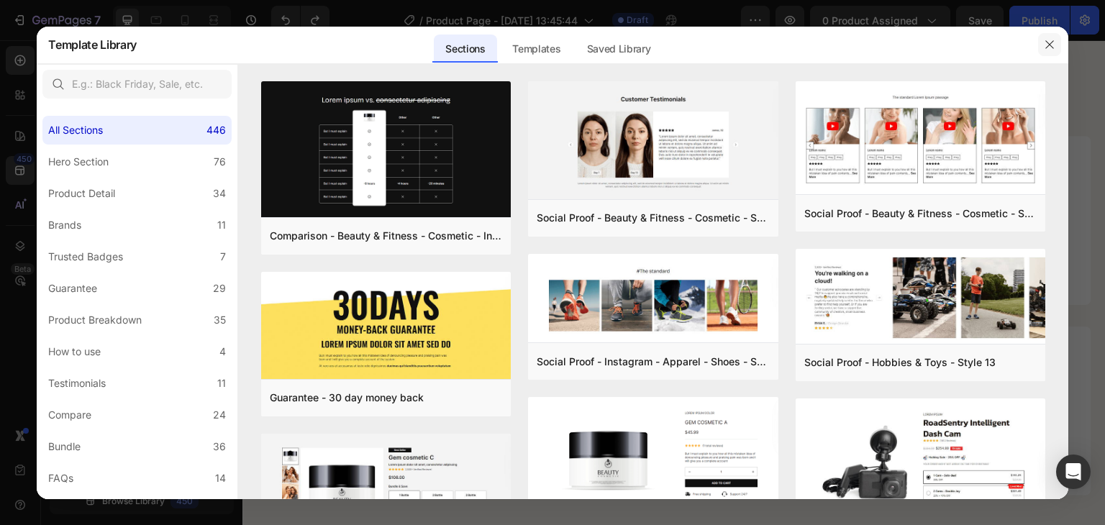
click at [1054, 45] on icon "button" at bounding box center [1050, 45] width 12 height 12
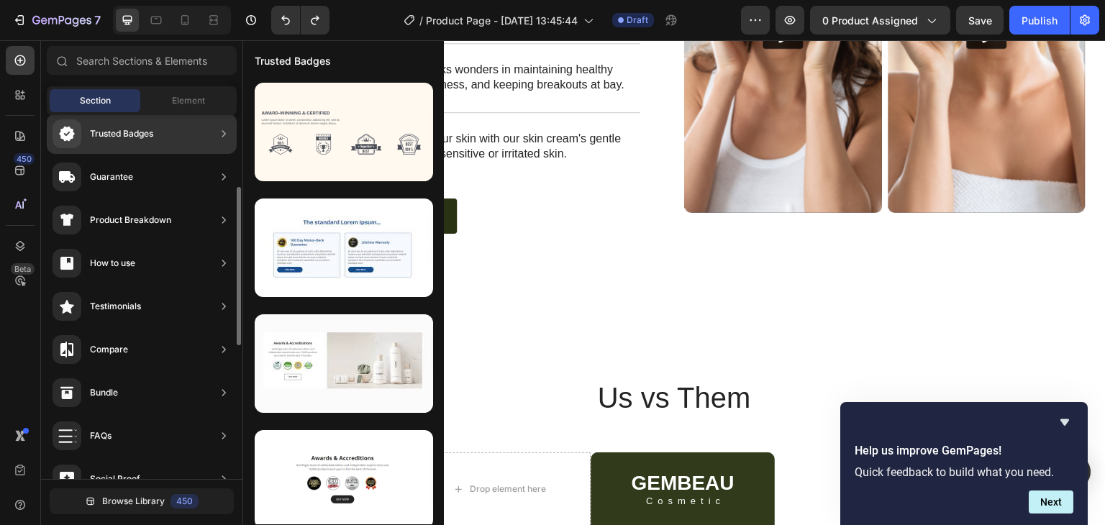
scroll to position [150, 0]
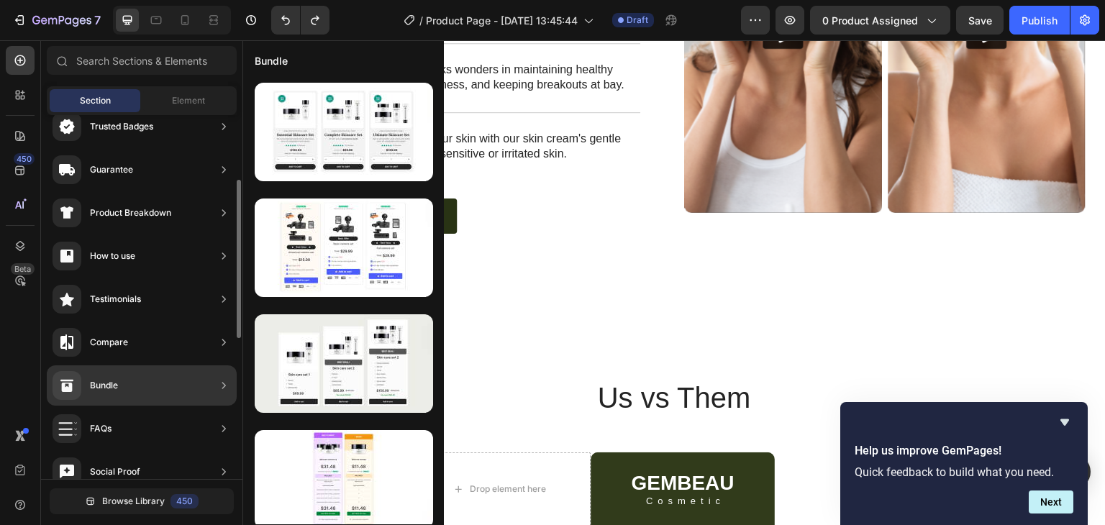
click at [117, 379] on div "Bundle" at bounding box center [104, 386] width 28 height 14
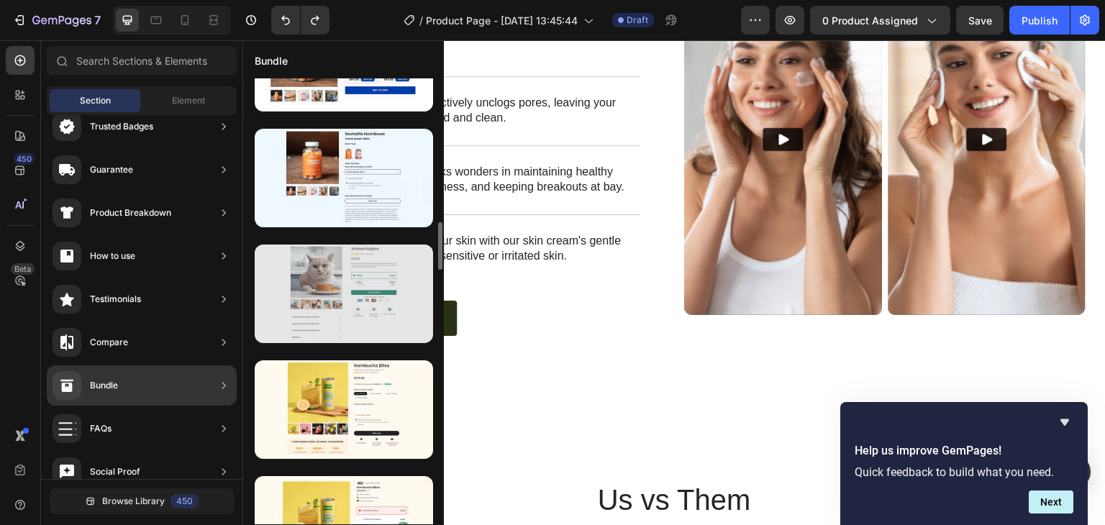
scroll to position [1344, 0]
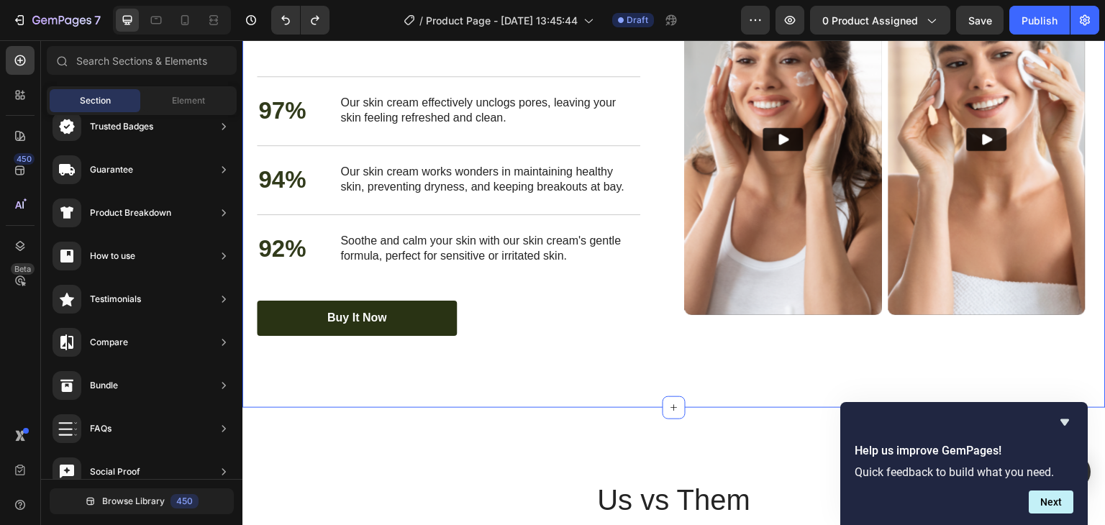
click at [536, 379] on div "Nourish, hydrate, and soften with our skin cream. Heading Nourish, hydrate, and…" at bounding box center [675, 150] width 864 height 516
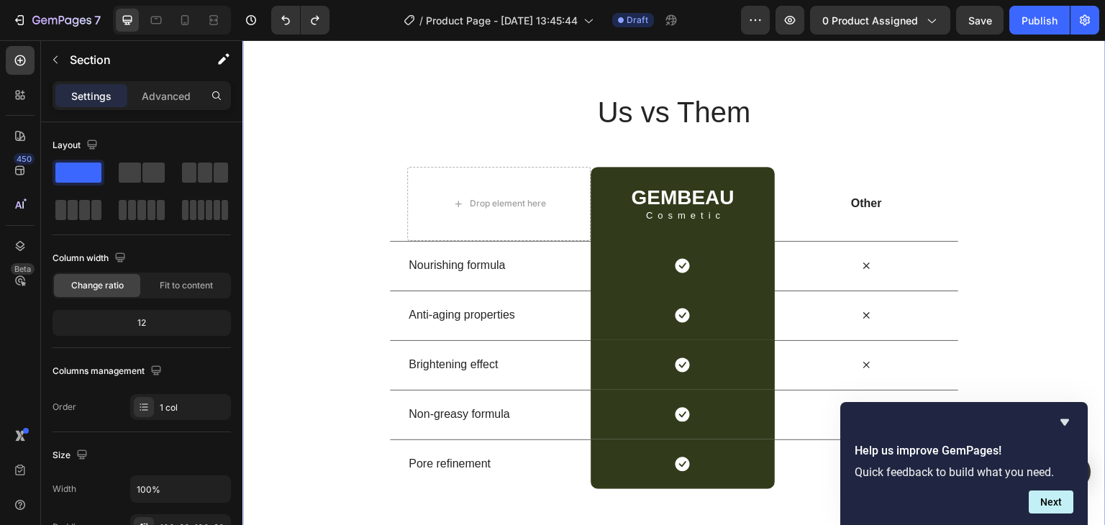
scroll to position [3060, 0]
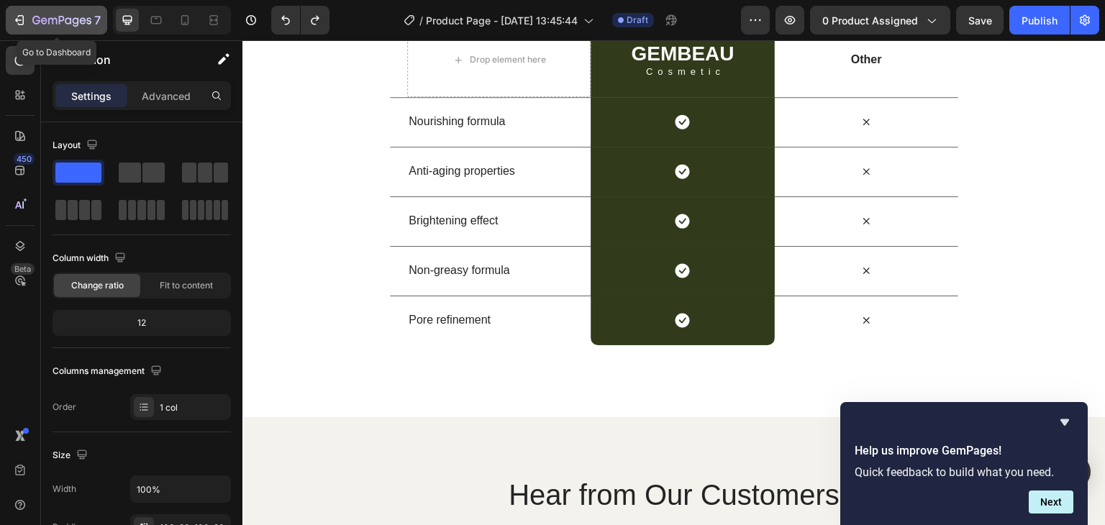
click at [16, 20] on icon "button" at bounding box center [18, 20] width 6 height 4
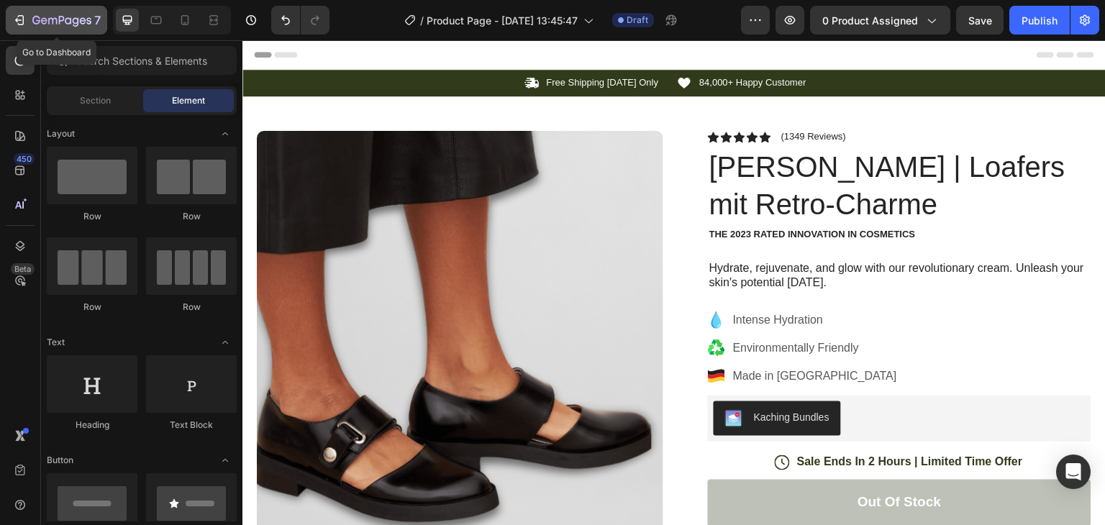
click at [19, 17] on icon "button" at bounding box center [19, 20] width 14 height 14
